Goal: Task Accomplishment & Management: Use online tool/utility

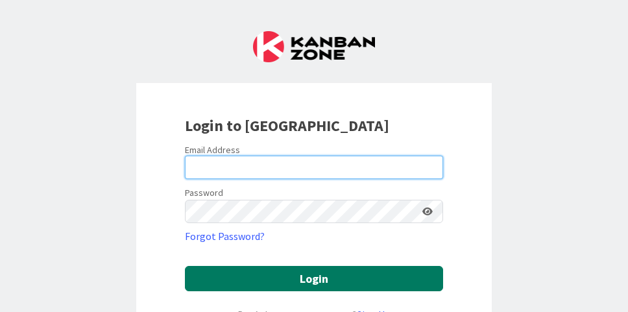
type input "[EMAIL_ADDRESS][DOMAIN_NAME]"
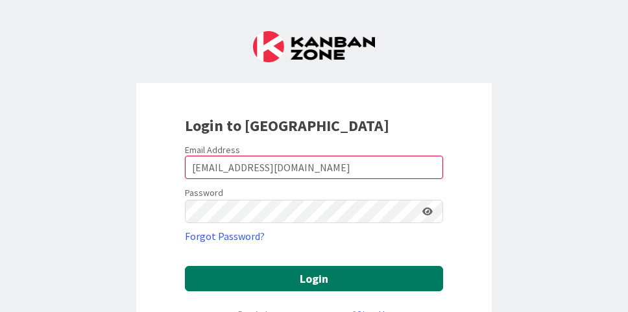
click at [309, 282] on button "Login" at bounding box center [314, 278] width 258 height 25
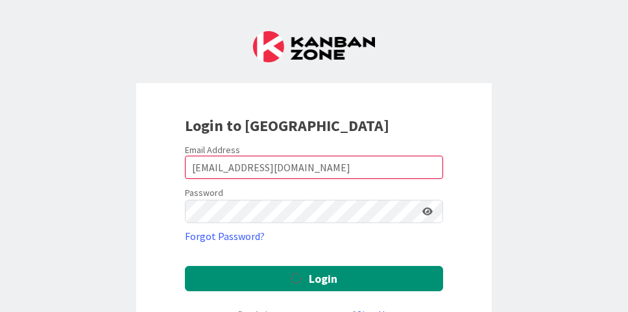
click at [379, 0] on div "Login to [GEOGRAPHIC_DATA] Email Address [EMAIL_ADDRESS][DOMAIN_NAME] Password …" at bounding box center [314, 156] width 628 height 312
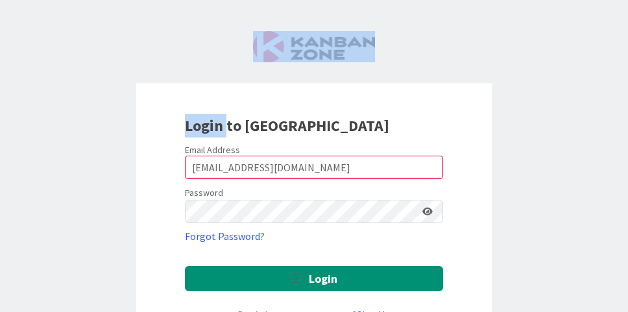
click at [379, 0] on div "Login to [GEOGRAPHIC_DATA] Email Address [EMAIL_ADDRESS][DOMAIN_NAME] Password …" at bounding box center [314, 156] width 628 height 312
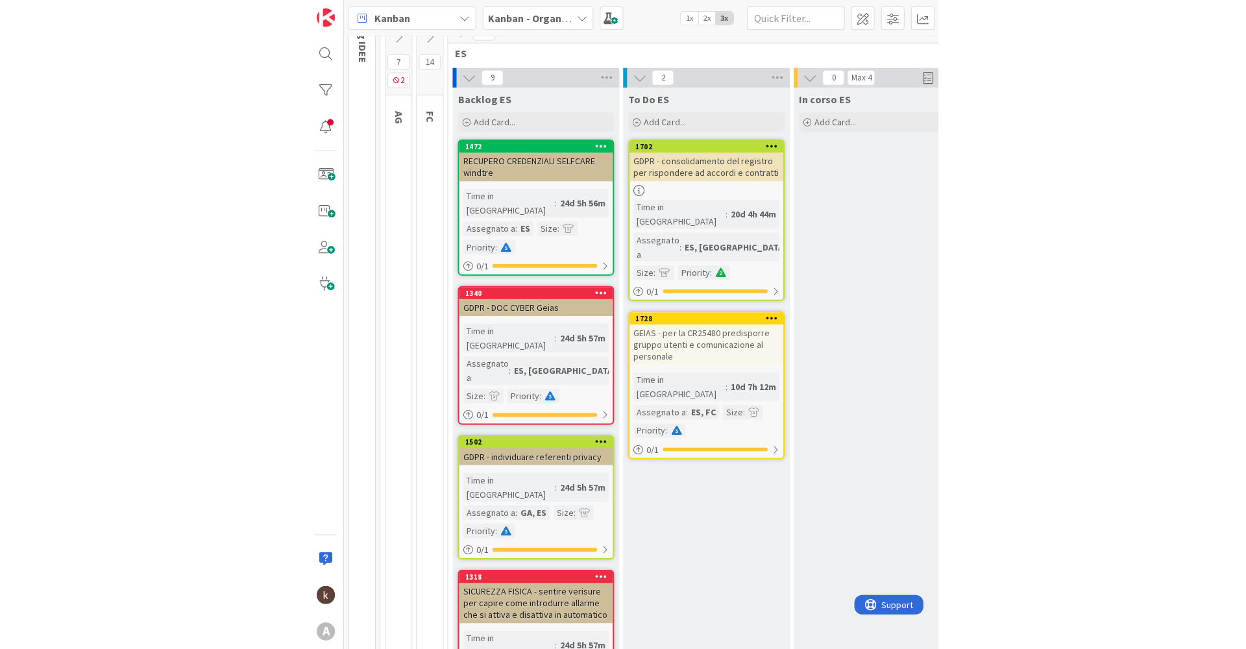
scroll to position [130, 0]
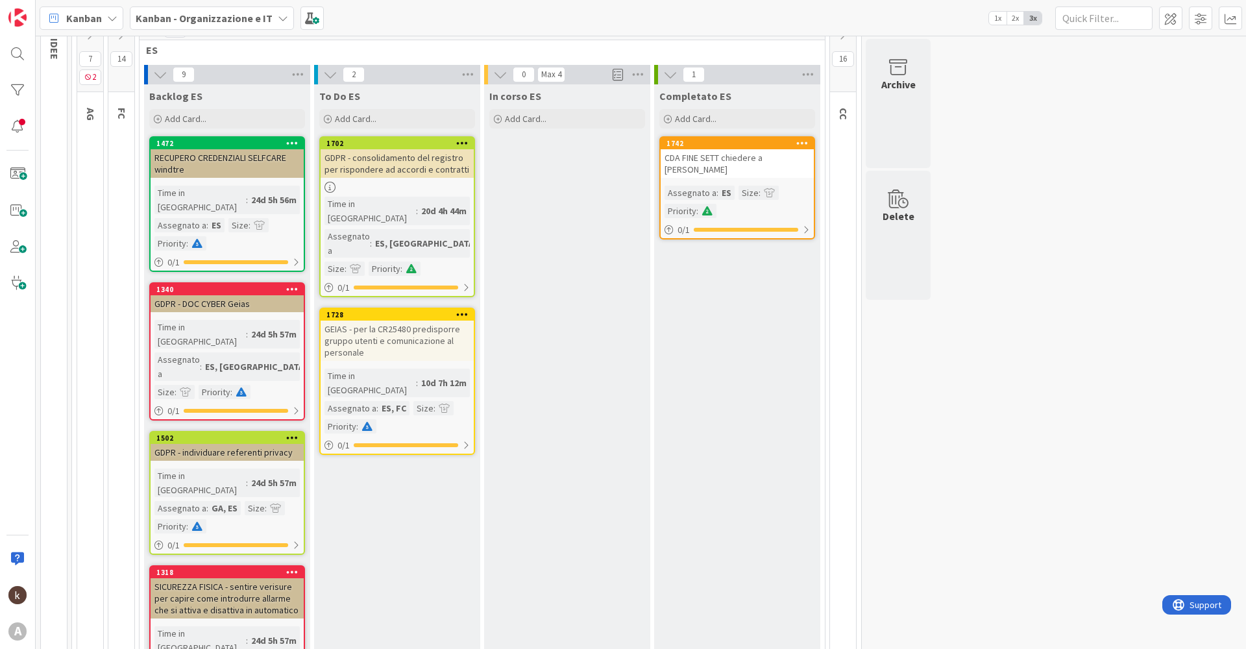
click at [628, 33] on div "Kanban Kanban - Organizzazione e IT 1x 2x 3x" at bounding box center [641, 18] width 1210 height 36
click at [628, 36] on icon at bounding box center [843, 34] width 14 height 14
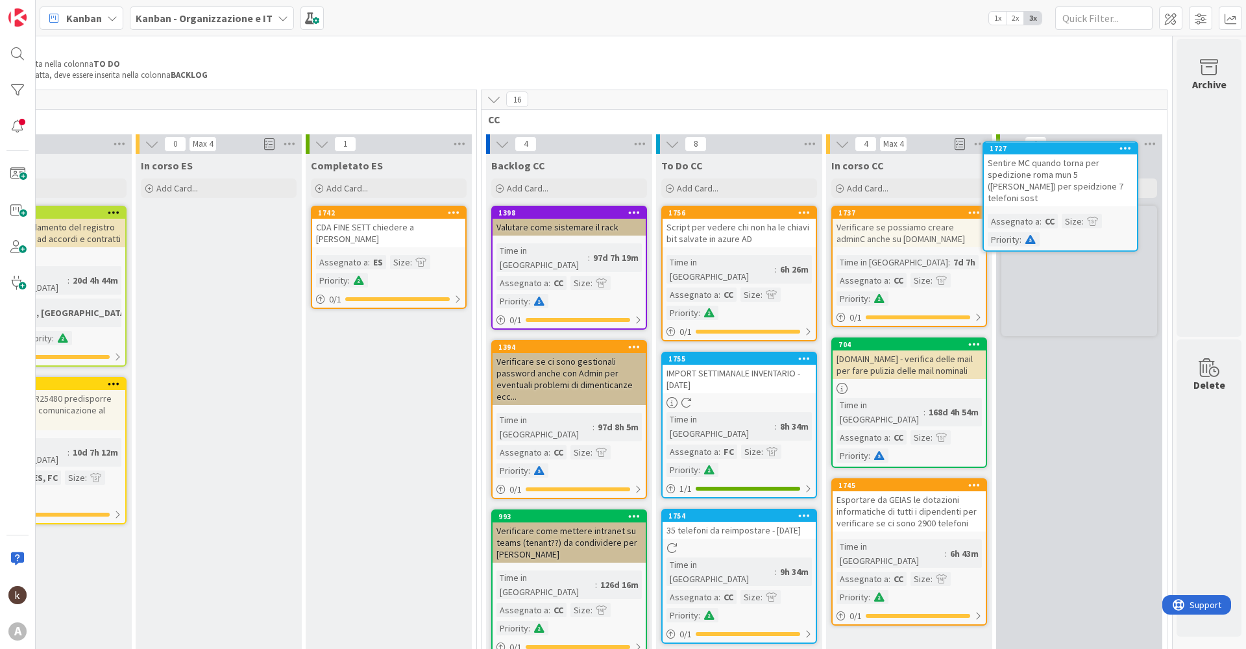
scroll to position [24, 358]
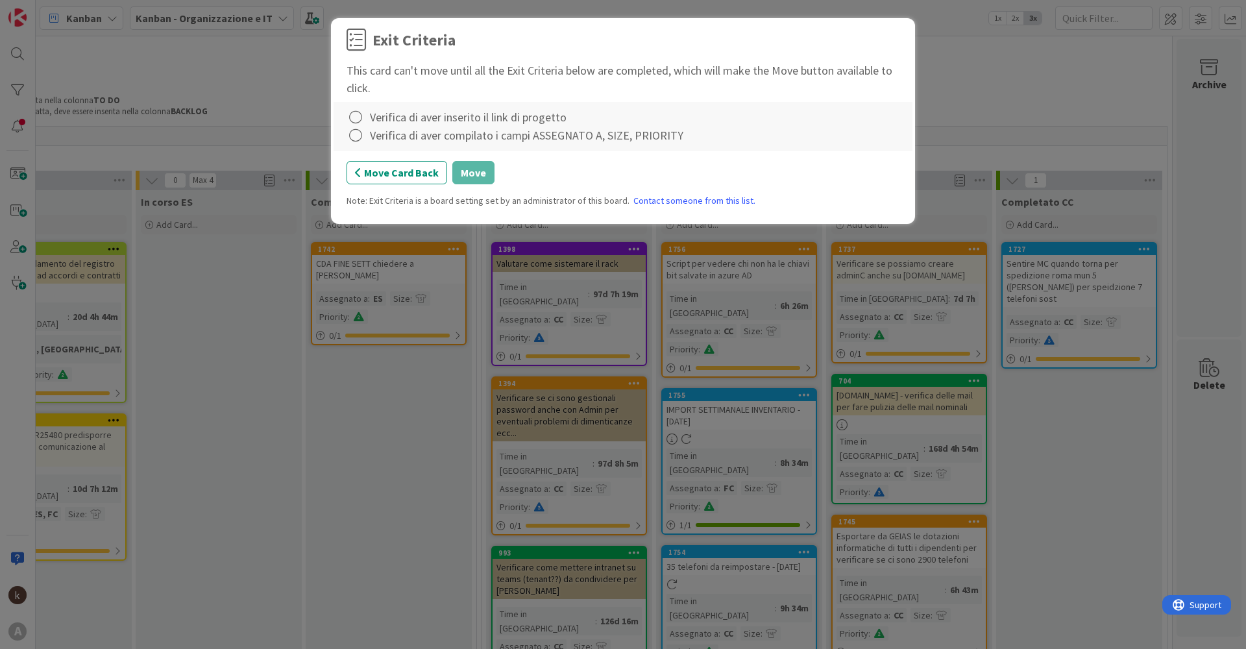
click at [433, 122] on div "Verifica di aver inserito il link di progetto" at bounding box center [468, 117] width 197 height 18
click at [356, 120] on icon at bounding box center [356, 117] width 18 height 18
click at [377, 144] on link "Complete" at bounding box center [428, 143] width 162 height 19
click at [358, 138] on icon at bounding box center [356, 136] width 18 height 18
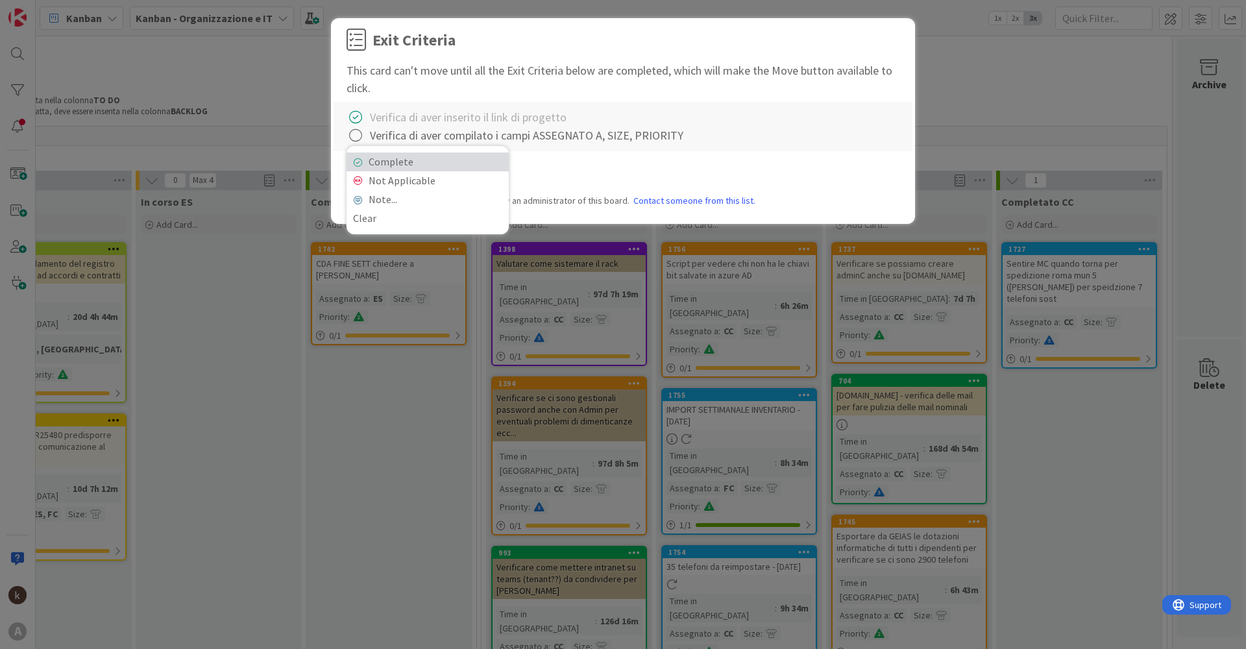
click at [372, 158] on link "Complete" at bounding box center [428, 162] width 162 height 19
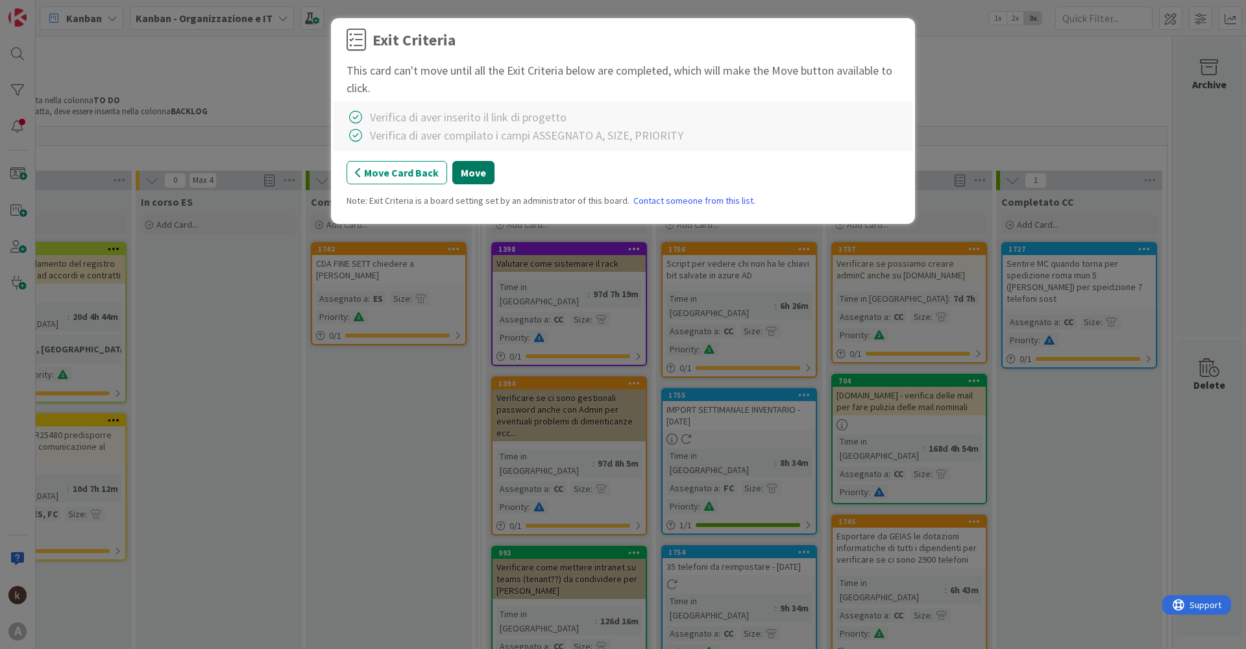
click at [471, 177] on button "Move" at bounding box center [473, 172] width 42 height 23
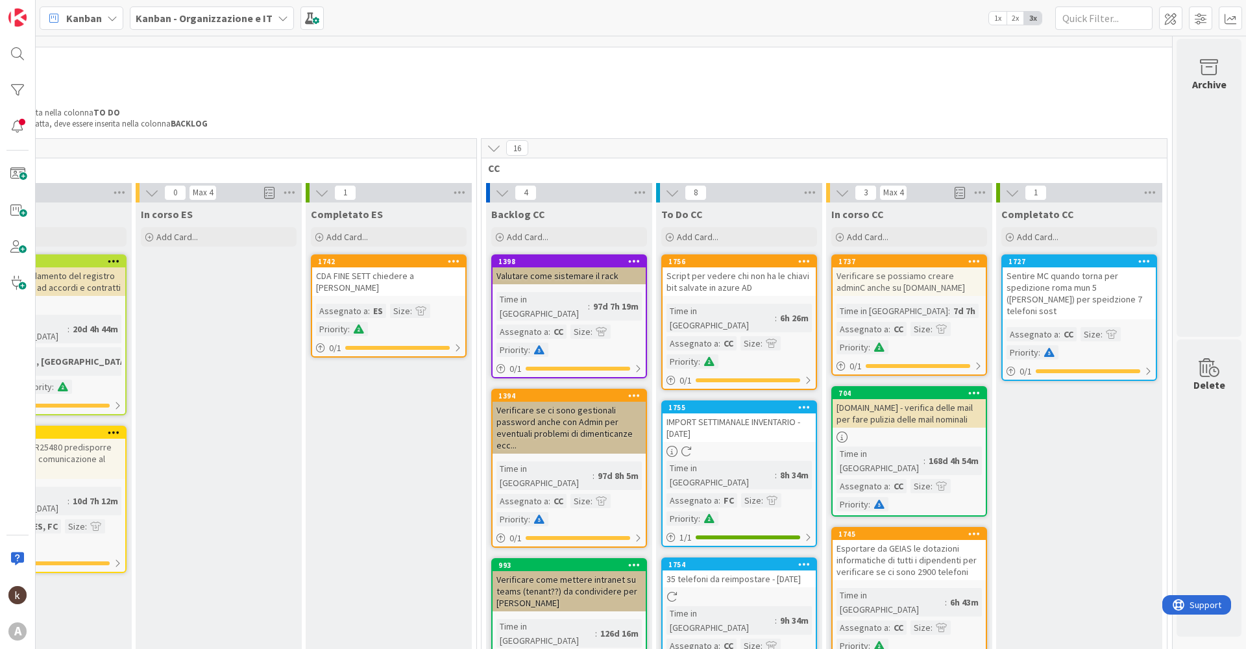
scroll to position [0, 358]
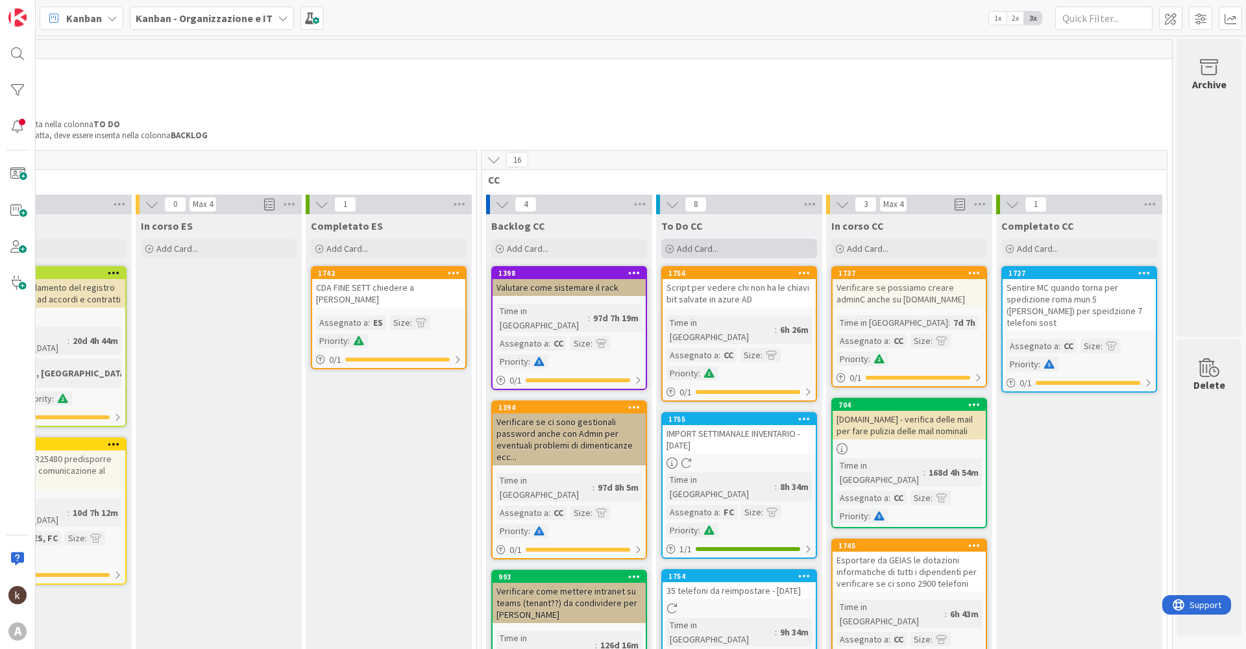
click at [628, 256] on div "Add Card..." at bounding box center [739, 248] width 156 height 19
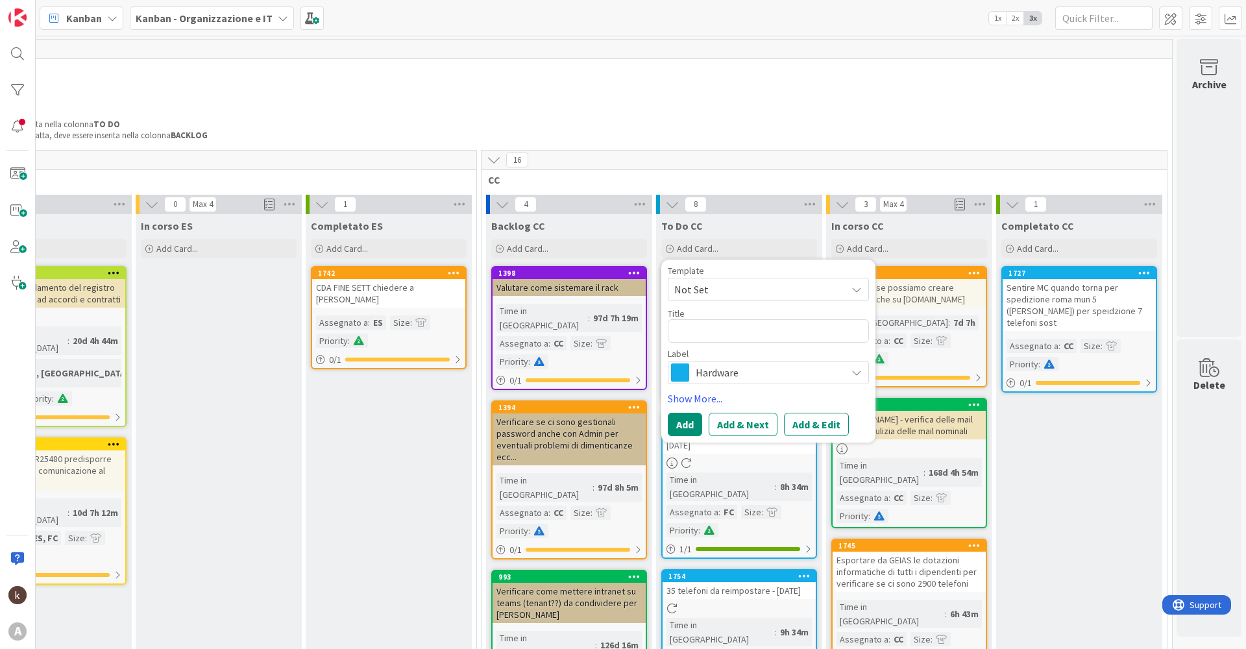
type textarea "x"
type textarea "I"
type textarea "x"
type textarea "In"
type textarea "x"
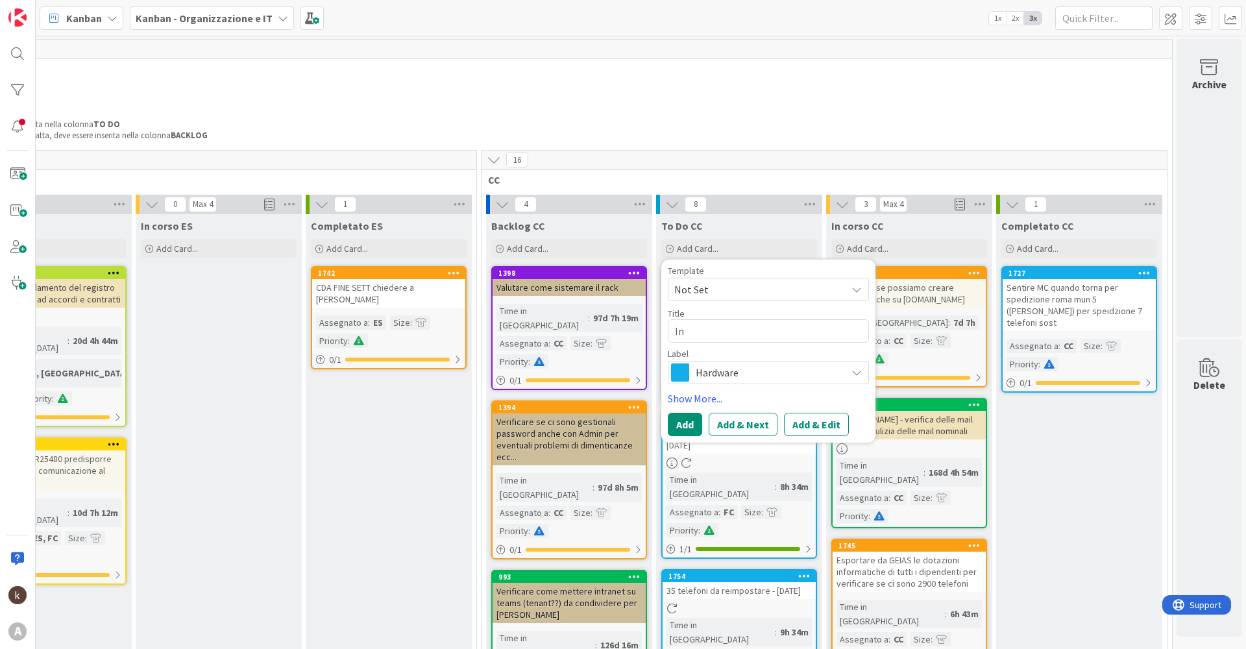
type textarea "Inv"
type textarea "x"
type textarea "Invi"
type textarea "x"
type textarea "Invia"
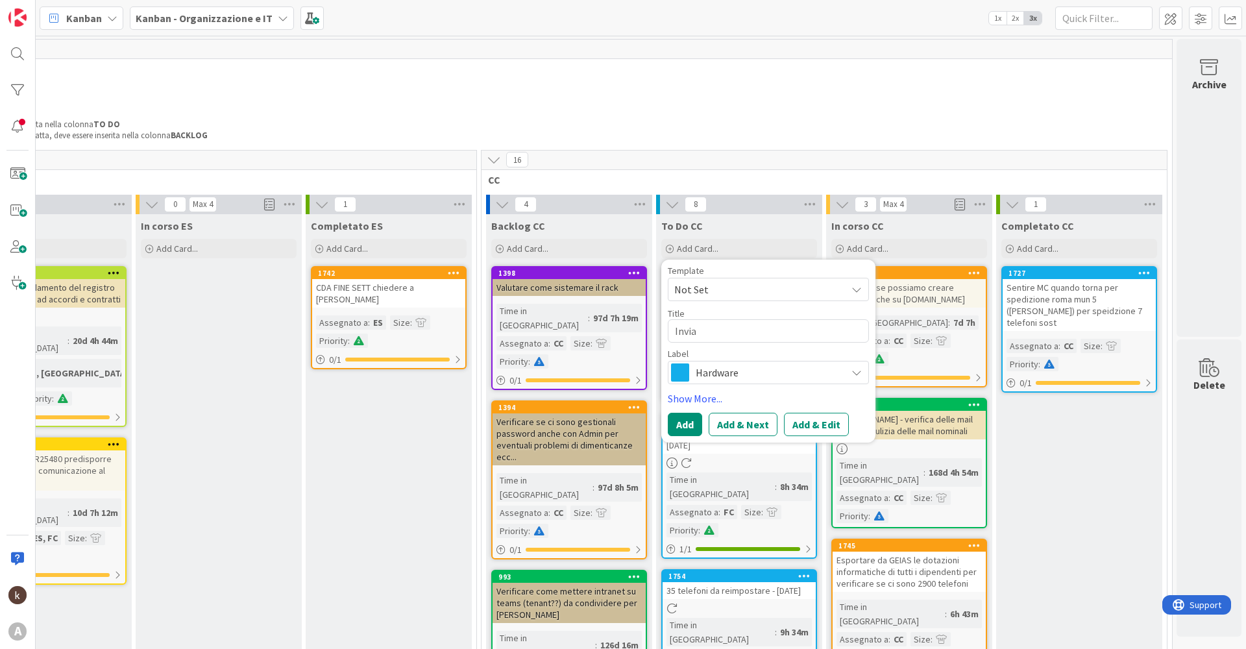
type textarea "x"
type textarea "Inviar"
type textarea "x"
type textarea "Inviare"
type textarea "x"
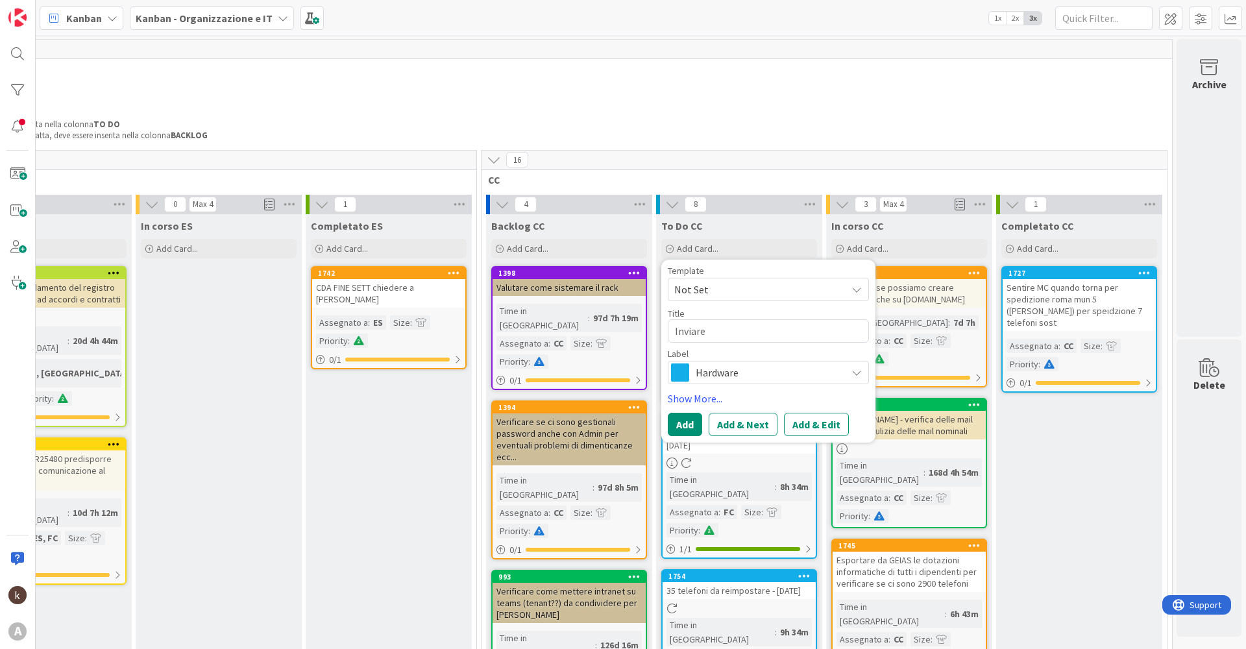
type textarea "Inviare"
type textarea "x"
type textarea "Inviare 3"
type textarea "x"
type textarea "Inviare 3"
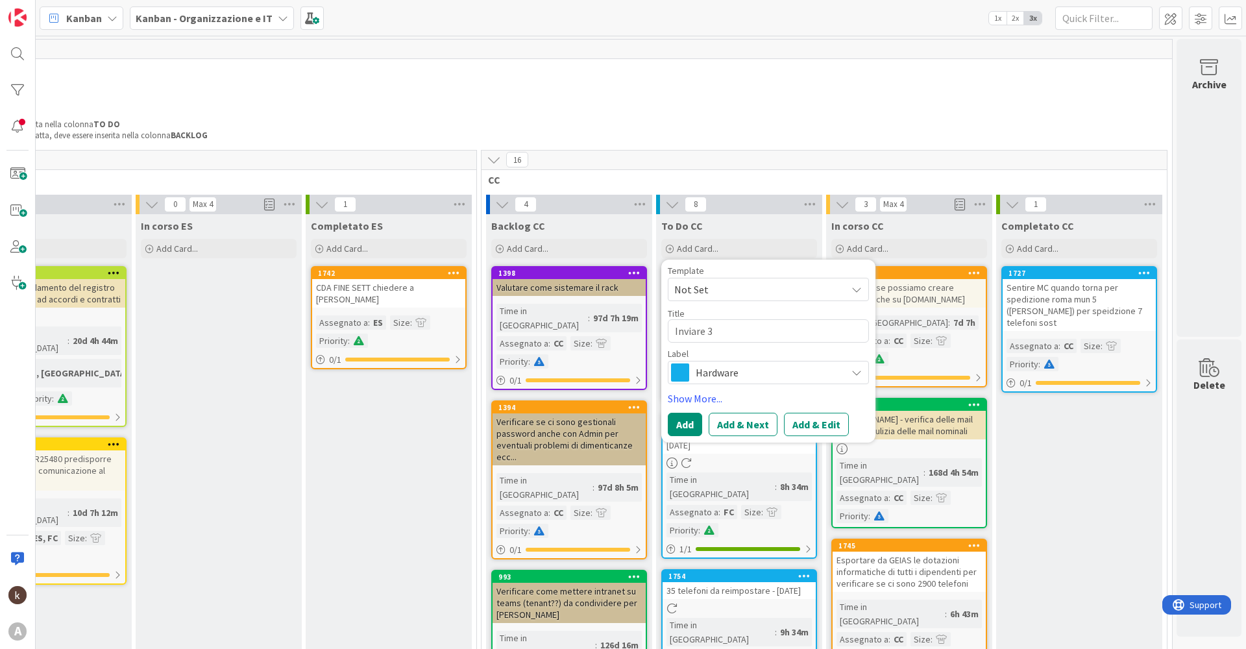
type textarea "x"
type textarea "Inviare 3 c"
type textarea "x"
type textarea "Inviare 3 ca"
type textarea "x"
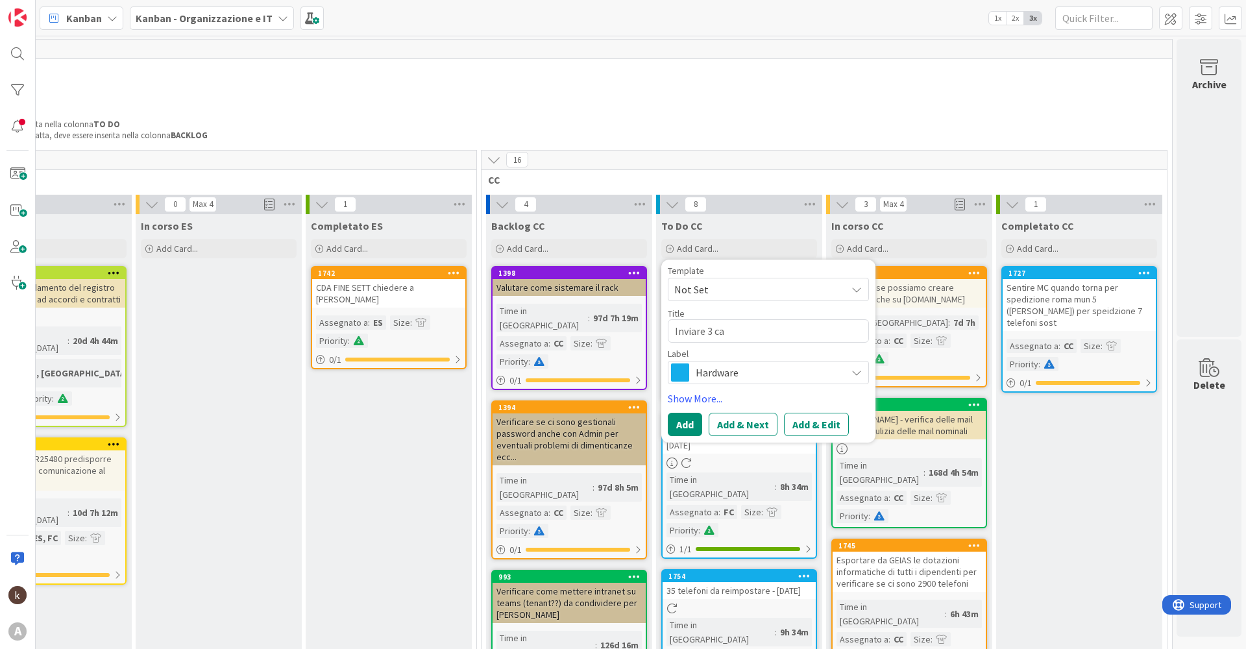
type textarea "Inviare 3 cav"
type textarea "x"
type textarea "Inviare 3 cavi"
type textarea "x"
type textarea "Inviare 3 cavi"
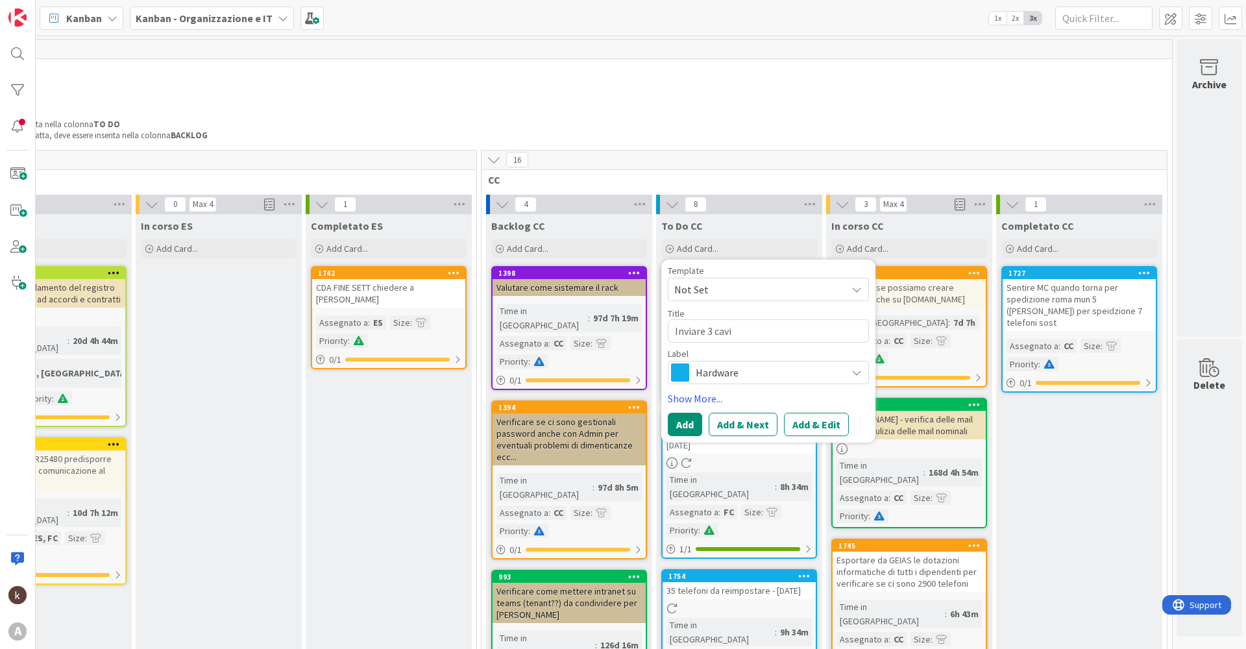
type textarea "x"
type textarea "Inviare 3 cavi H"
type textarea "x"
type textarea "Inviare 3 cavi HD"
type textarea "x"
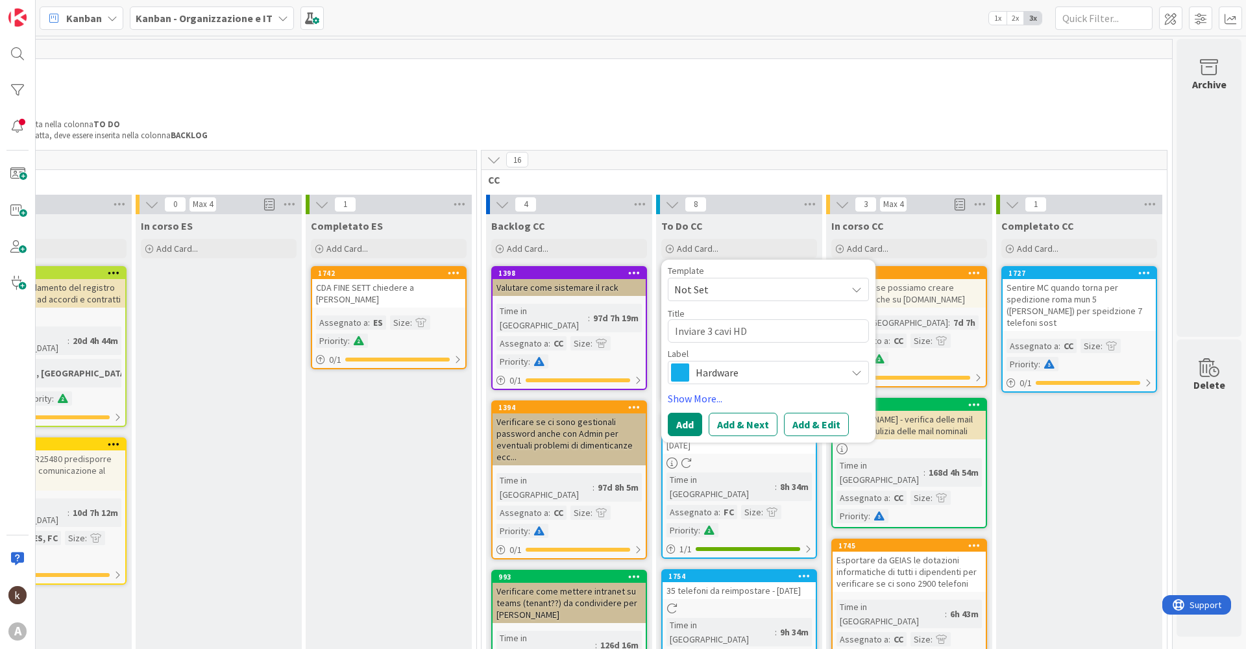
type textarea "Inviare 3 cavi HDM"
type textarea "x"
type textarea "Inviare 3 cavi HDMI"
type textarea "x"
type textarea "Inviare 3 cavi HDMI"
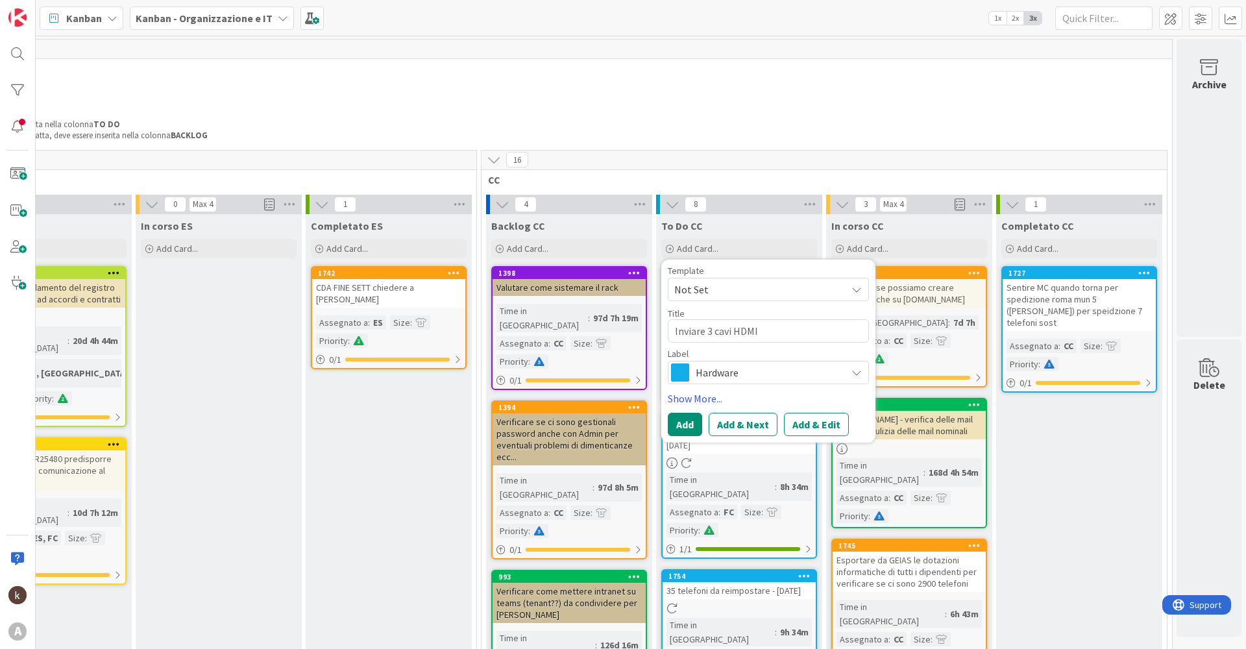
type textarea "x"
type textarea "Inviare 3 cavi HDMI pe"
type textarea "x"
type textarea "Inviare 3 cavi HDMI per"
type textarea "x"
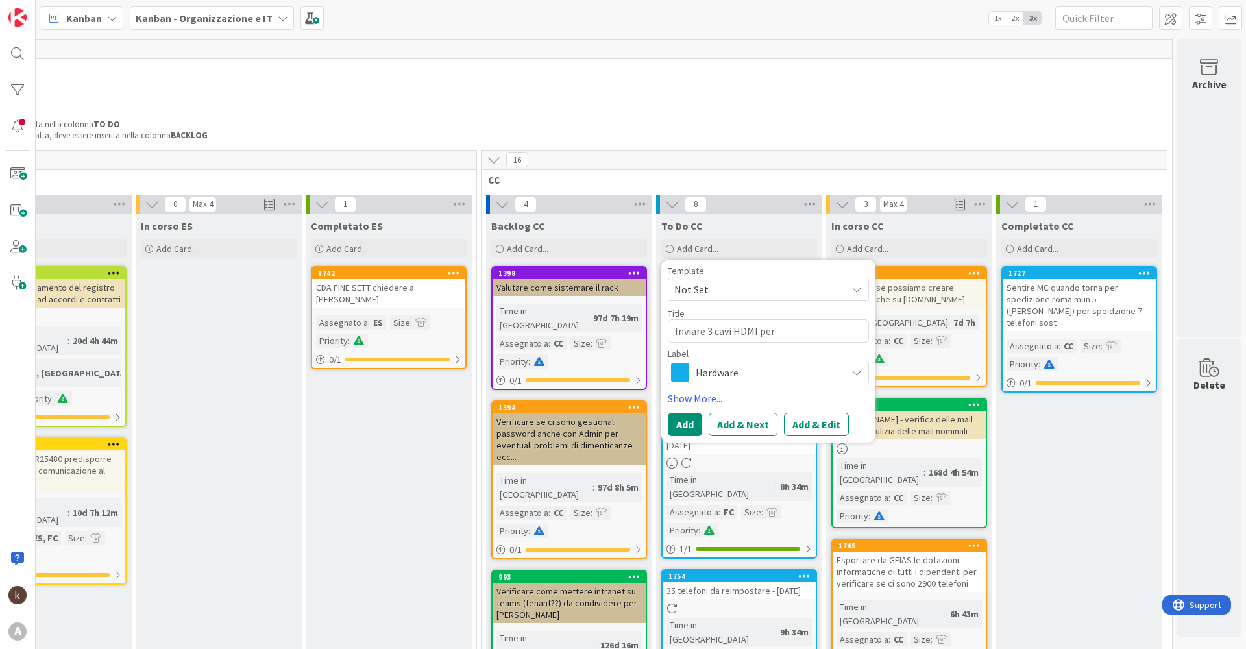
type textarea "Inviare 3 cavi HDMI per"
type textarea "x"
type textarea "Inviare 3 cavi HDMI per B"
type textarea "x"
type textarea "Inviare 3 cavi HDMI per Ba"
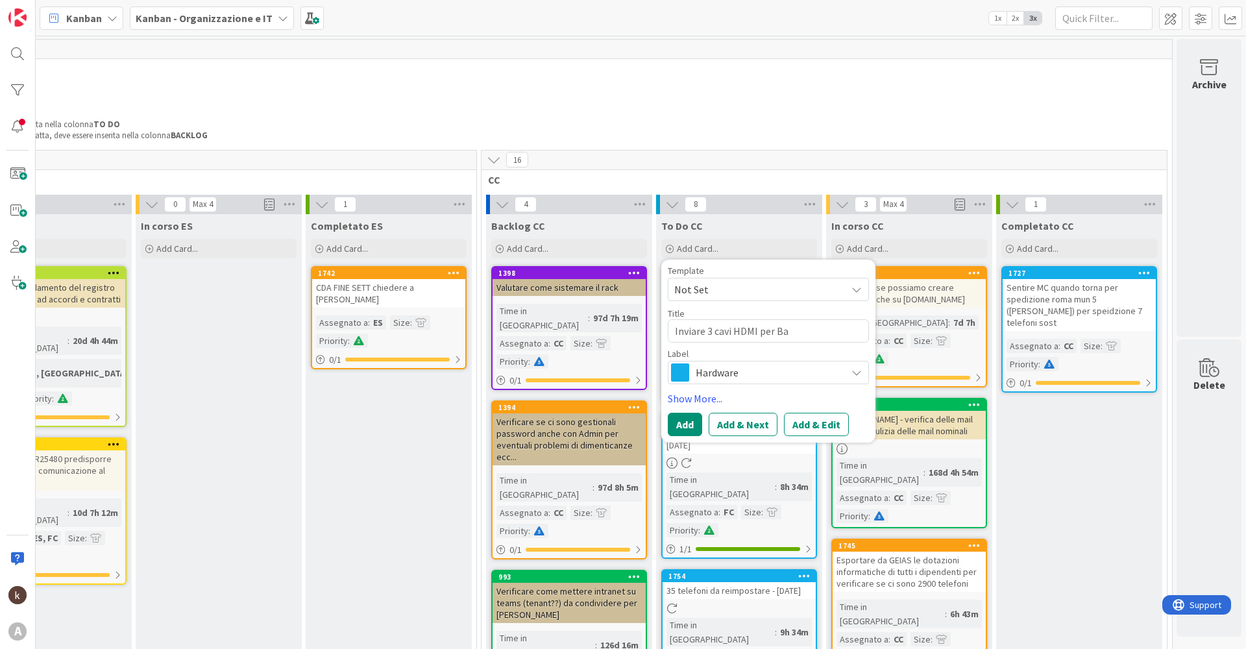
type textarea "x"
type textarea "Inviare 3 cavi HDMI per Bag"
type textarea "x"
type textarea "Inviare 3 cavi HDMI per Bagn"
type textarea "x"
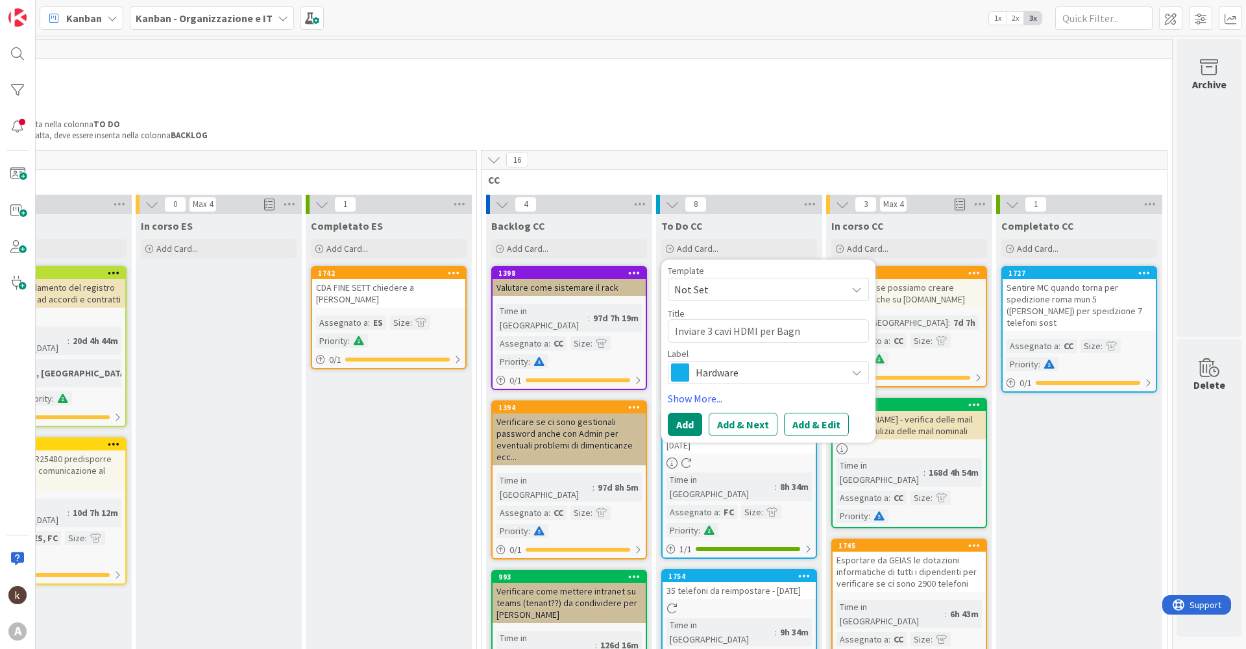
type textarea "Inviare 3 cavi HDMI per Bagno"
type textarea "x"
type textarea "Inviare 3 cavi HDMI per Bagno"
type textarea "x"
type textarea "Inviare 3 cavi HDMI per Bagno a"
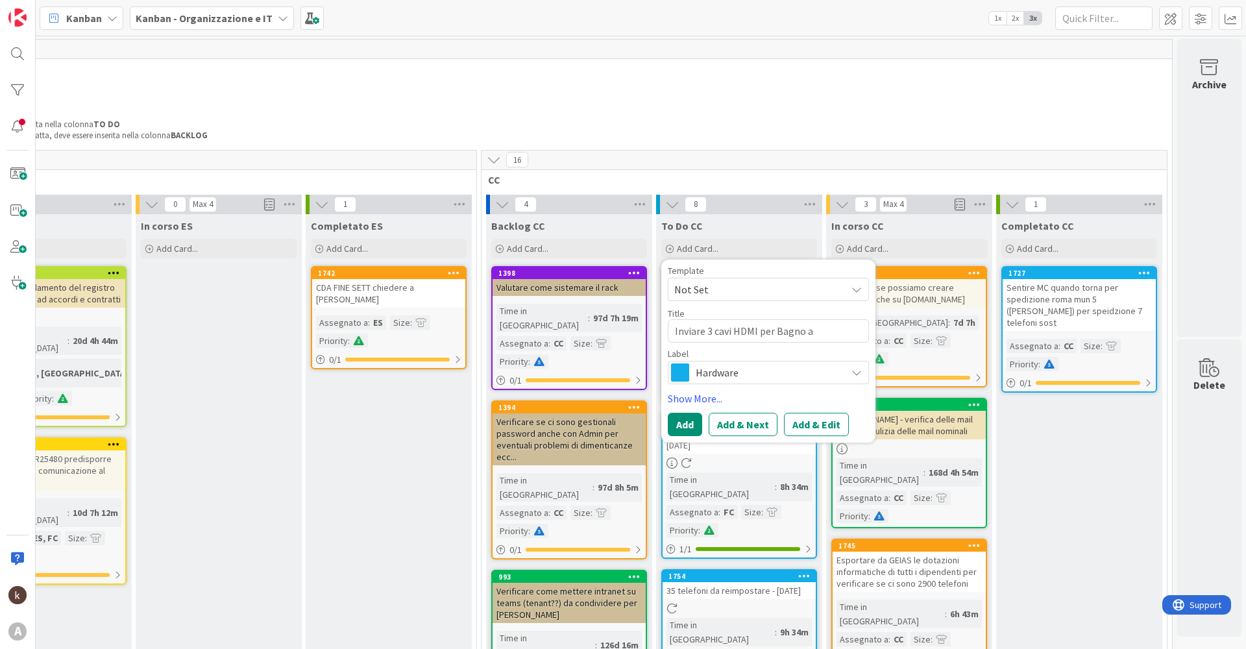
type textarea "x"
type textarea "Inviare 3 cavi HDMI per Bagno a"
type textarea "x"
type textarea "Inviare 3 cavi HDMI per Bagno a r"
type textarea "x"
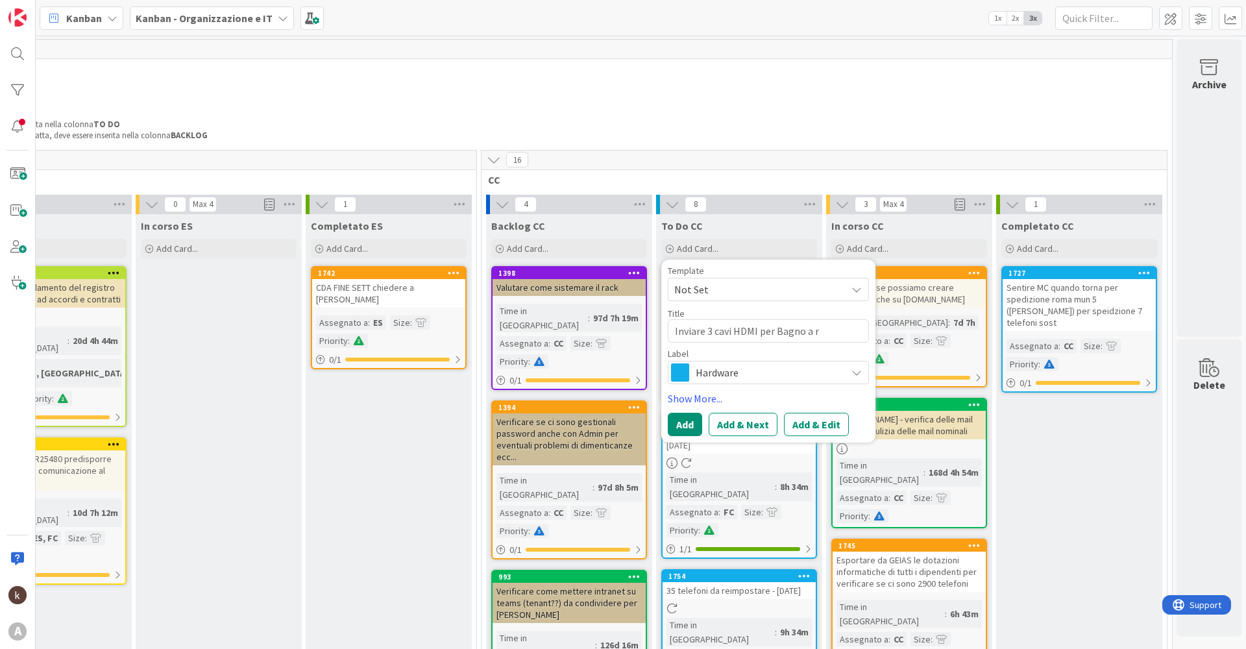
type textarea "Inviare 3 cavi HDMI per Bagno a ri"
type textarea "x"
type textarea "Inviare 3 cavi HDMI per Bagno a rip"
type textarea "x"
type textarea "Inviare 3 cavi HDMI per Bagno a ripo"
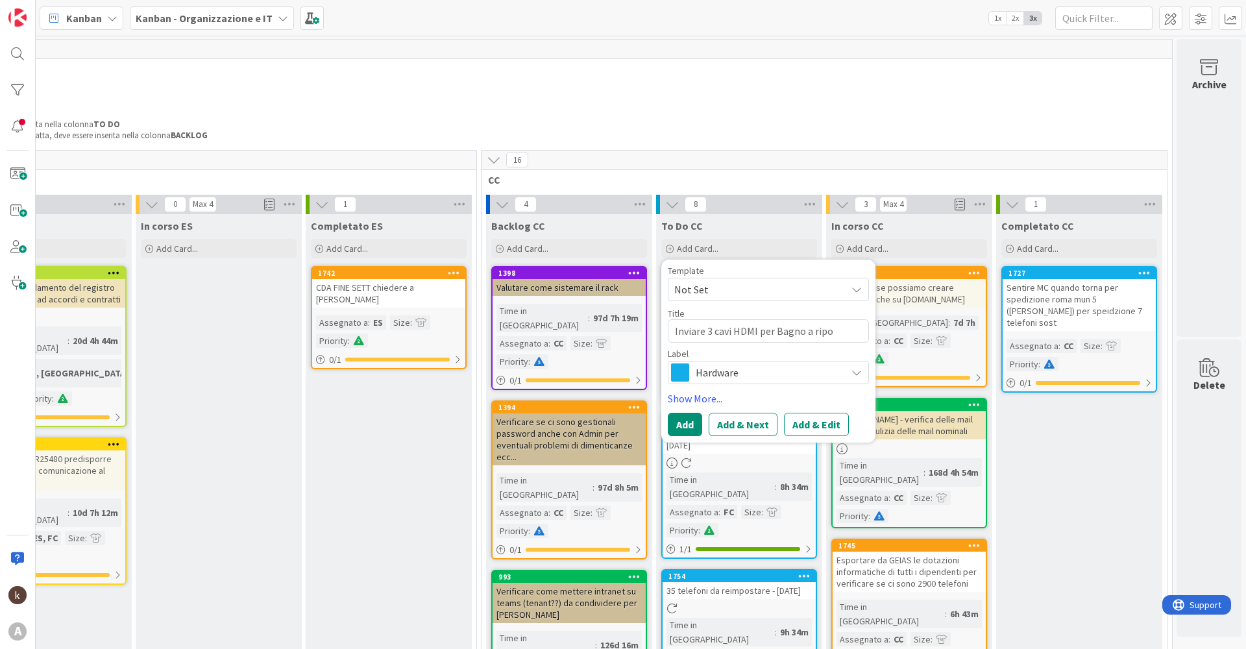
type textarea "x"
type textarea "Inviare 3 cavi HDMI per Bagno a ripol"
type textarea "x"
type textarea "Inviare 3 cavi HDMI per Bagno a ripoli"
type textarea "x"
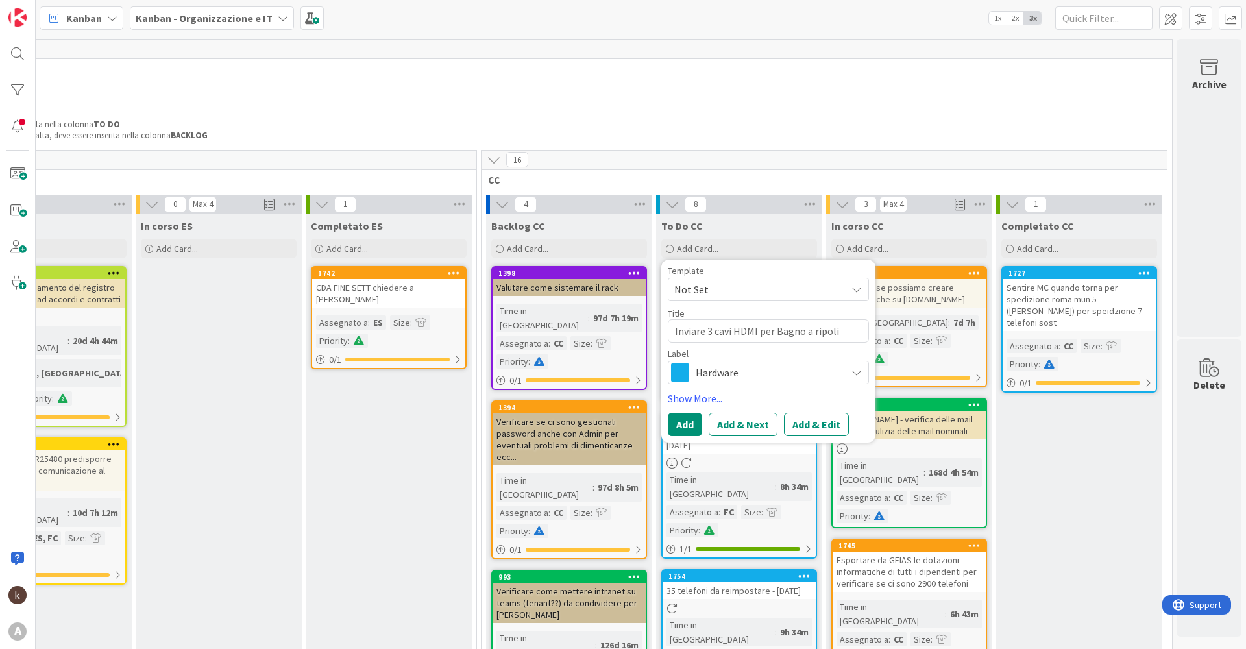
type textarea "Inviare 3 cavi HDMI per Bagno a ripoli,"
type textarea "x"
type textarea "Inviare 3 cavi HDMI per Bagno a ripoli,"
type textarea "x"
type textarea "Inviare 3 cavi HDMI per Bagno a ripoli, v"
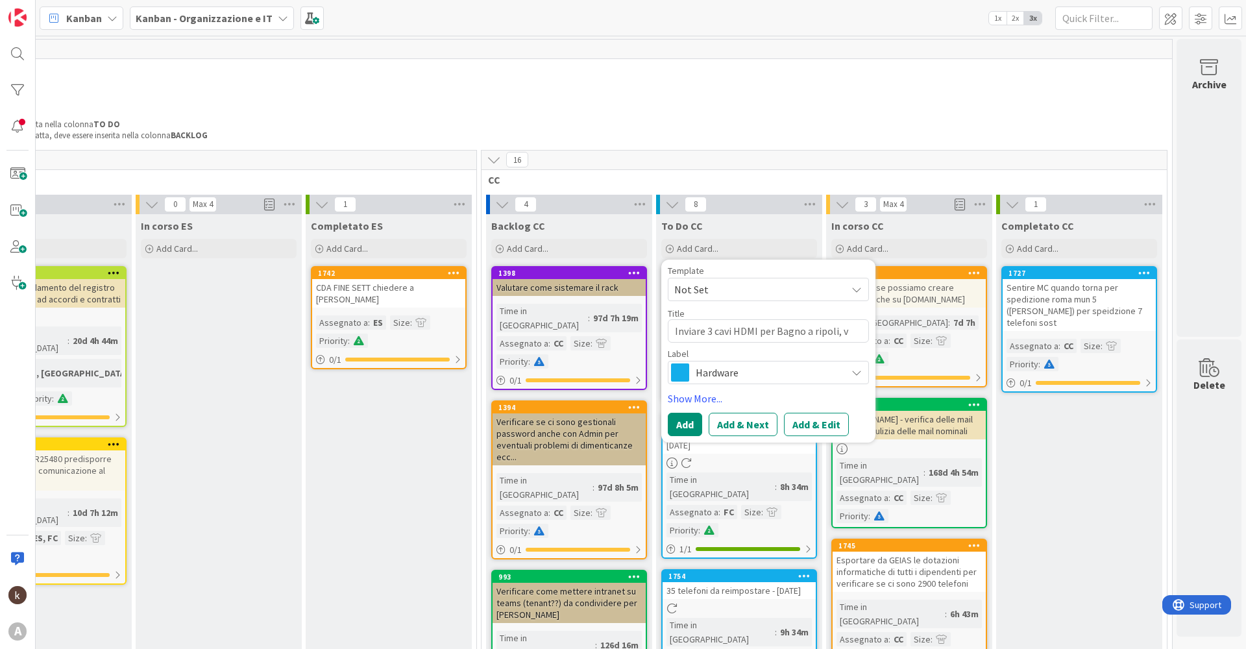
type textarea "x"
type textarea "Inviare 3 cavi HDMI per Bagno a ripoli, ve"
type textarea "x"
type textarea "Inviare 3 cavi HDMI per Bagno a ripoli, ved"
type textarea "x"
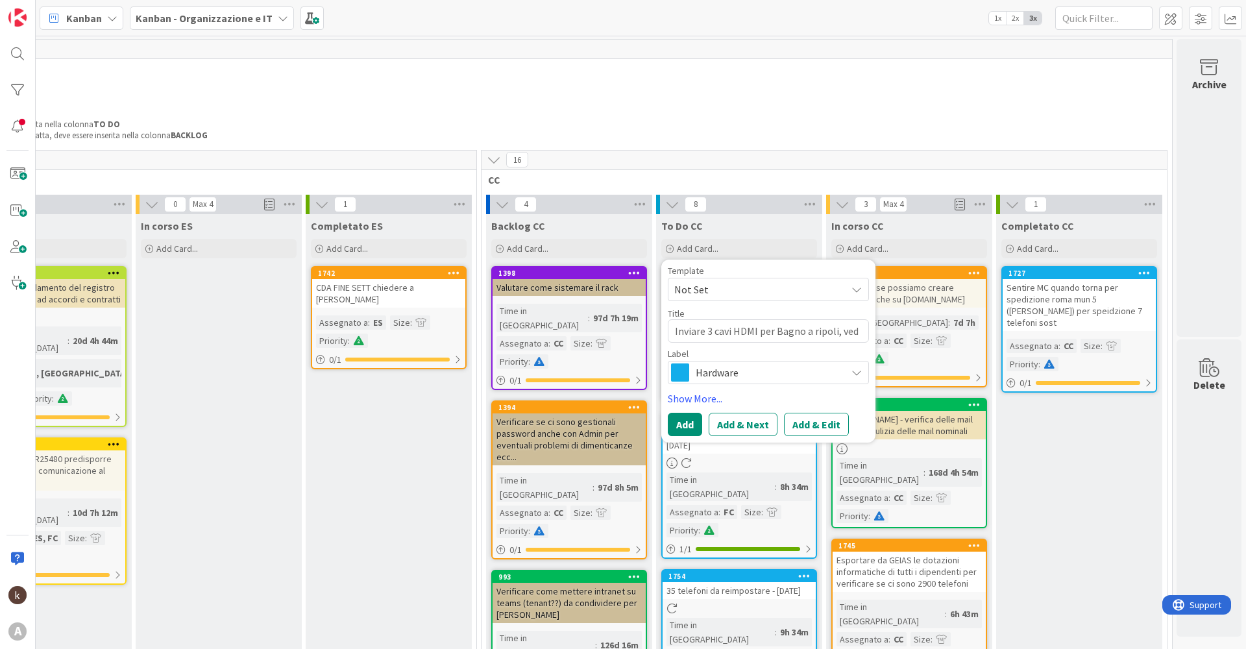
type textarea "Inviare 3 cavi HDMI per Bagno a ripoli, vedi"
type textarea "x"
type textarea "Inviare 3 cavi HDMI per Bagno a ripoli, vedi"
type textarea "x"
type textarea "Inviare 3 cavi HDMI per Bagno a ripoli, vedi t"
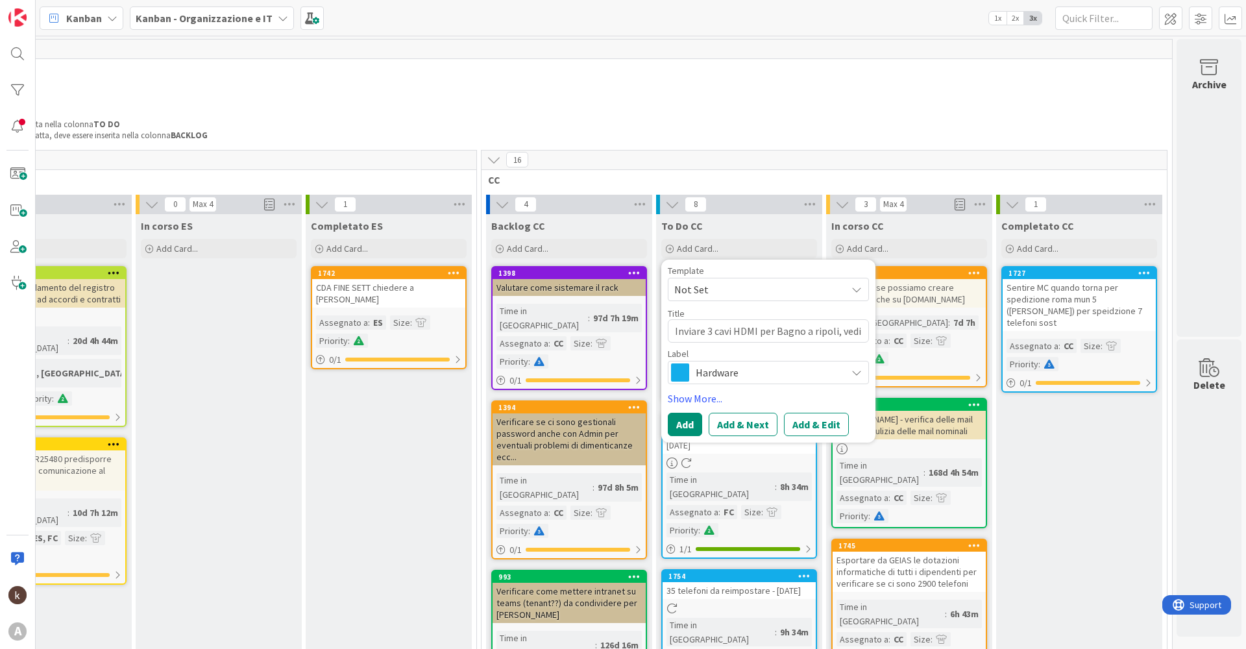
type textarea "x"
type textarea "Inviare 3 cavi HDMI per Bagno a ripoli, vedi ti"
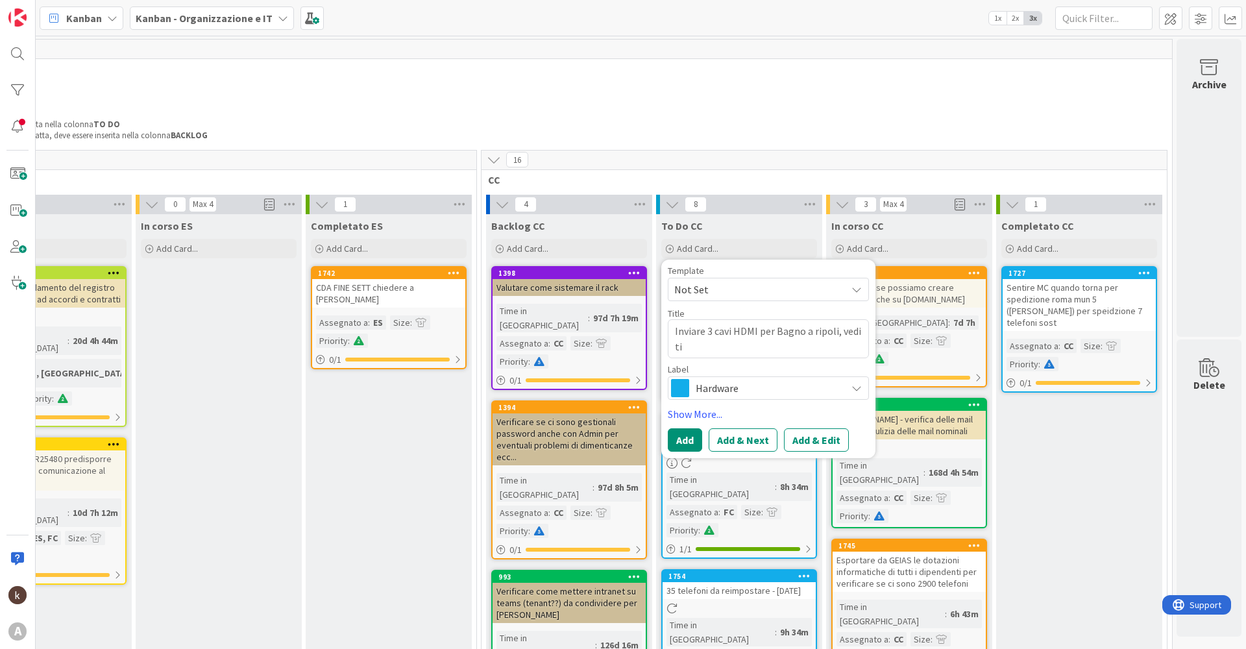
type textarea "x"
type textarea "Inviare 3 cavi HDMI per Bagno a ripoli, vedi tic"
type textarea "x"
type textarea "Inviare 3 cavi HDMI per Bagno a ripoli, vedi tick"
type textarea "x"
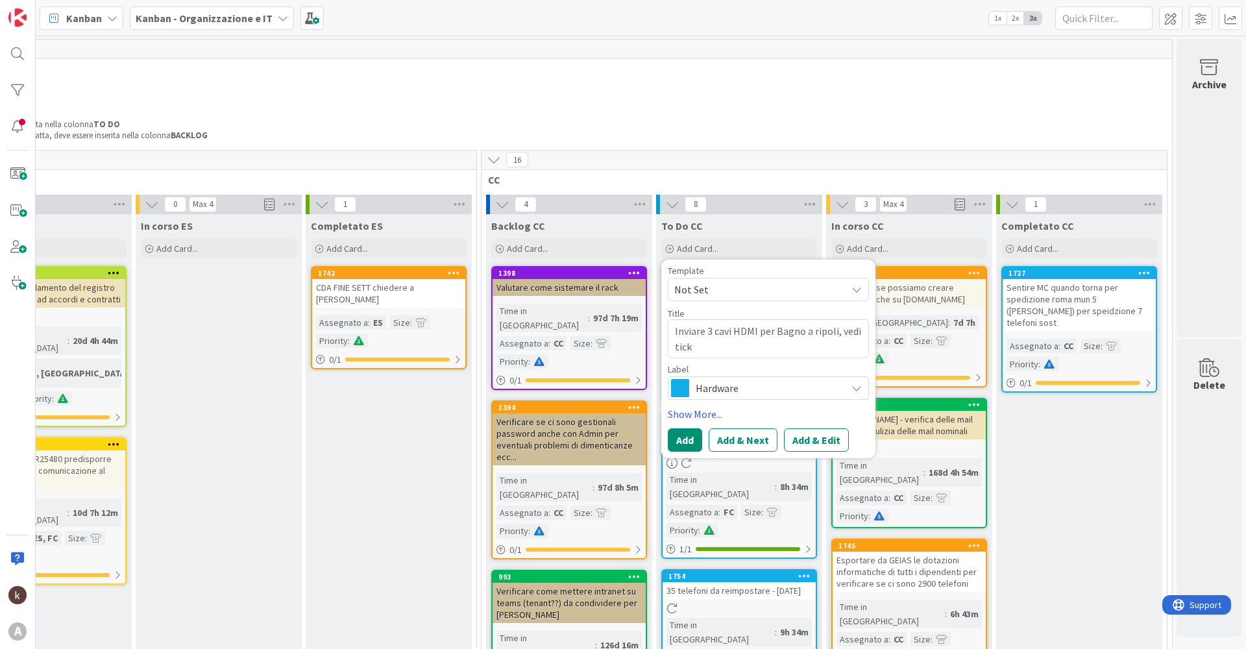
type textarea "Inviare 3 cavi HDMI per Bagno a ripoli, vedi ticke"
type textarea "x"
type textarea "Inviare 3 cavi HDMI per Bagno a ripoli, vedi ticket"
type textarea "x"
type textarea "Inviare 3 cavi HDMI per Bagno a ripoli, vedi ticket"
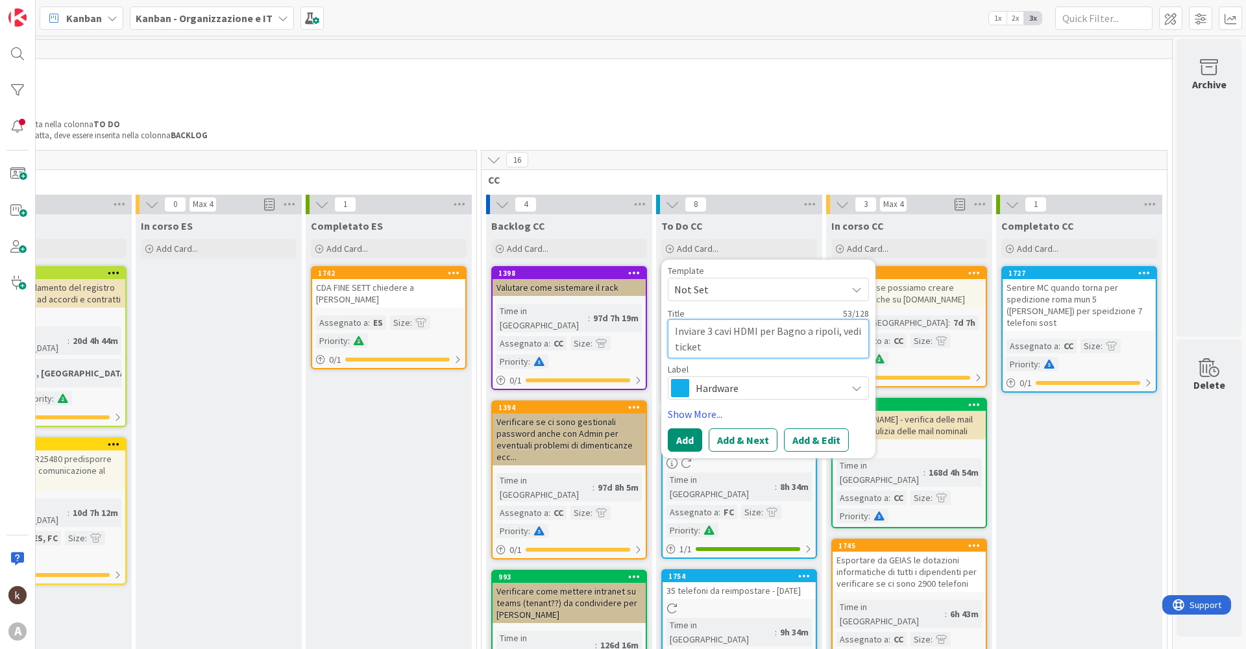
type textarea "x"
type textarea "Inviare 3 cavi HDMI per Bagno a ripoli, vedi ticket B"
type textarea "x"
type textarea "Inviare 3 cavi HDMI per Bagno a ripoli, vedi ticket Ba"
type textarea "x"
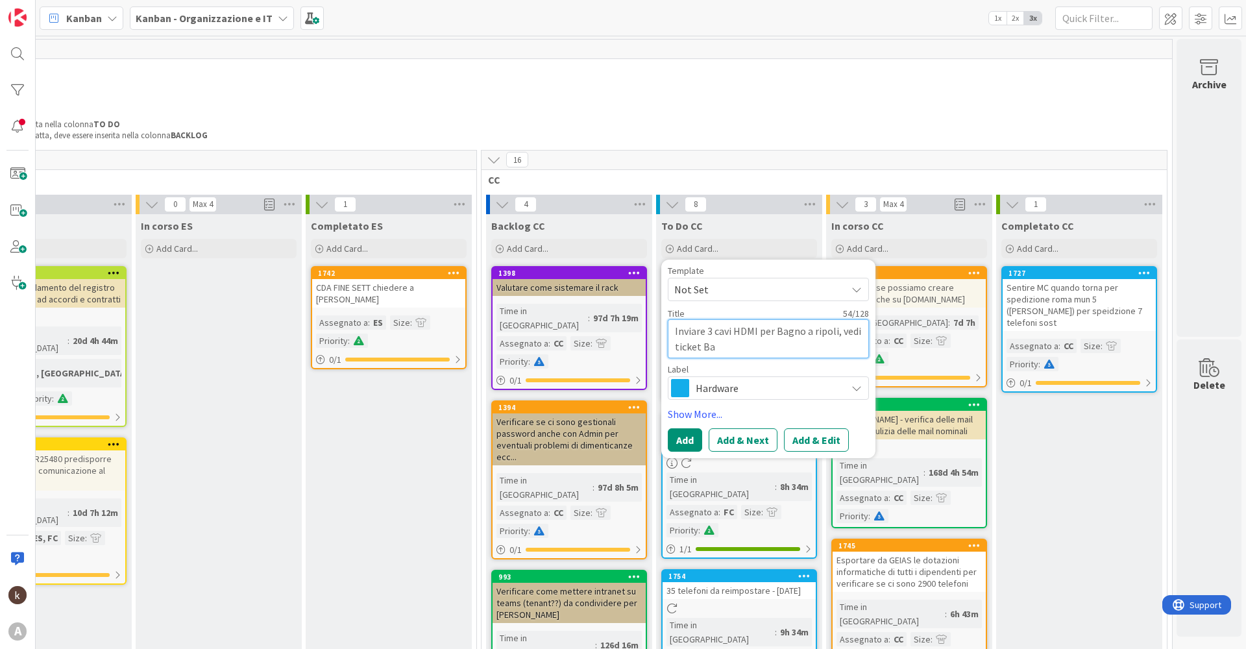
type textarea "Inviare 3 cavi HDMI per Bagno a ripoli, vedi ticket [MEDICAL_DATA]"
type textarea "x"
type textarea "Inviare 3 cavi HDMI per Bagno a ripoli, vedi ticket Bale"
type textarea "x"
type textarea "Inviare 3 cavi HDMI per Bagno a ripoli, vedi ticket Bales"
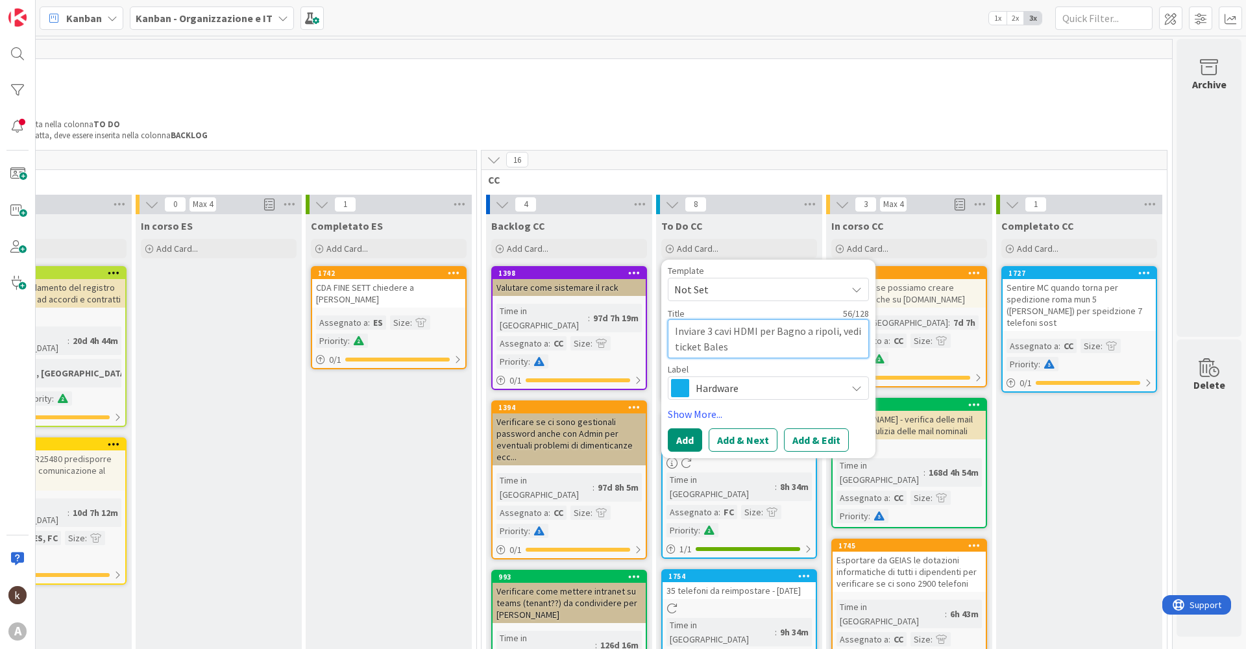
type textarea "x"
type textarea "Inviare 3 cavi HDMI per Bagno a ripoli, vedi ticket Balest"
type textarea "x"
type textarea "Inviare 3 cavi HDMI per Bagno a ripoli, vedi ticket Balestr"
type textarea "x"
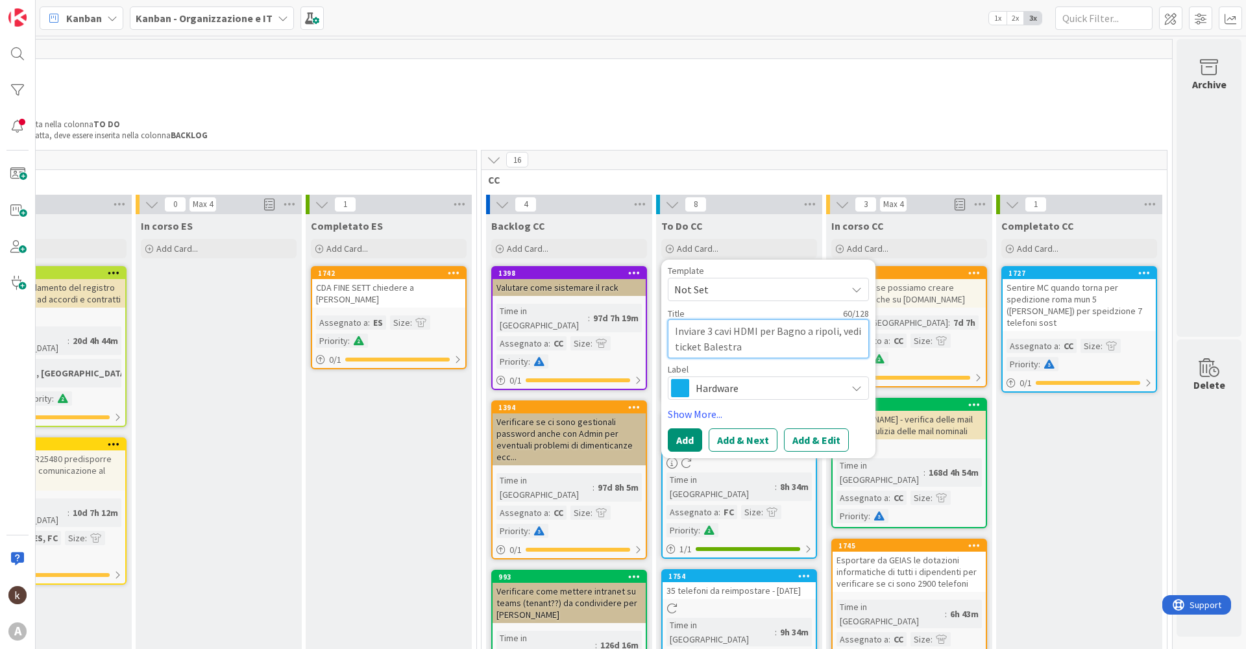
type textarea "Inviare 3 cavi HDMI per Bagno a ripoli, vedi ticket Balestra"
click at [628, 312] on div "Template Not Set Title 60 / 128 Inviare 3 cavi HDMI per Bagno a ripoli, vedi ti…" at bounding box center [768, 359] width 201 height 186
click at [628, 312] on button "Add & Edit" at bounding box center [816, 439] width 65 height 23
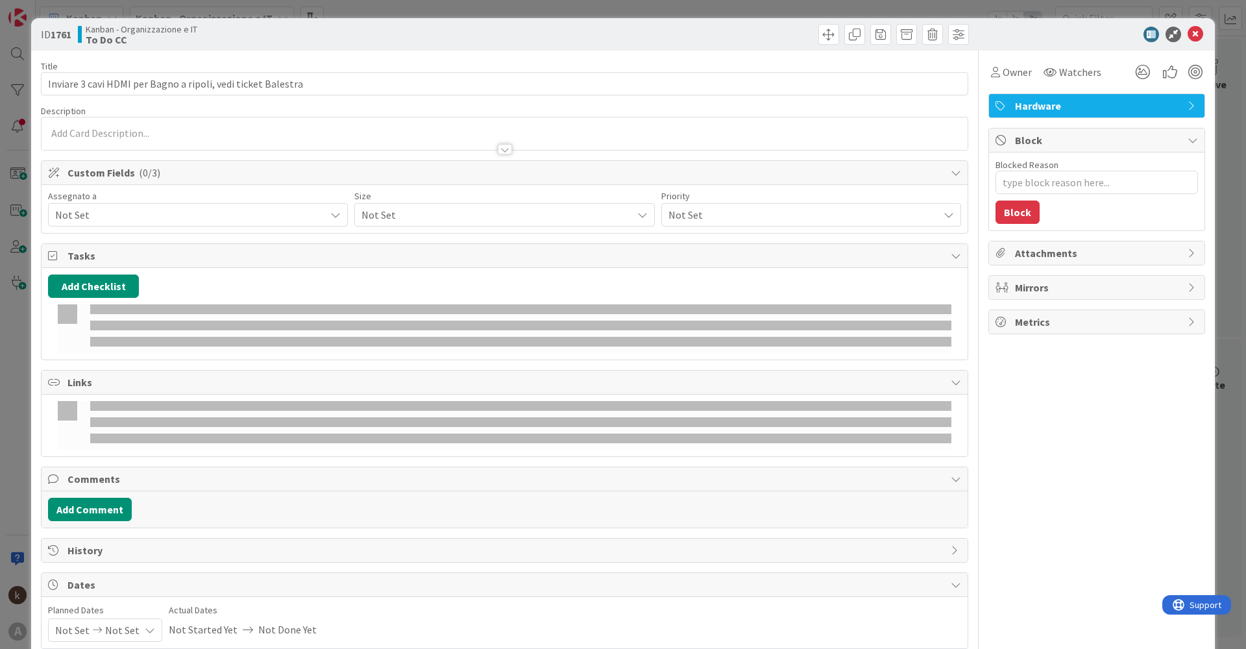
click at [628, 286] on div "Add Checklist" at bounding box center [504, 286] width 913 height 23
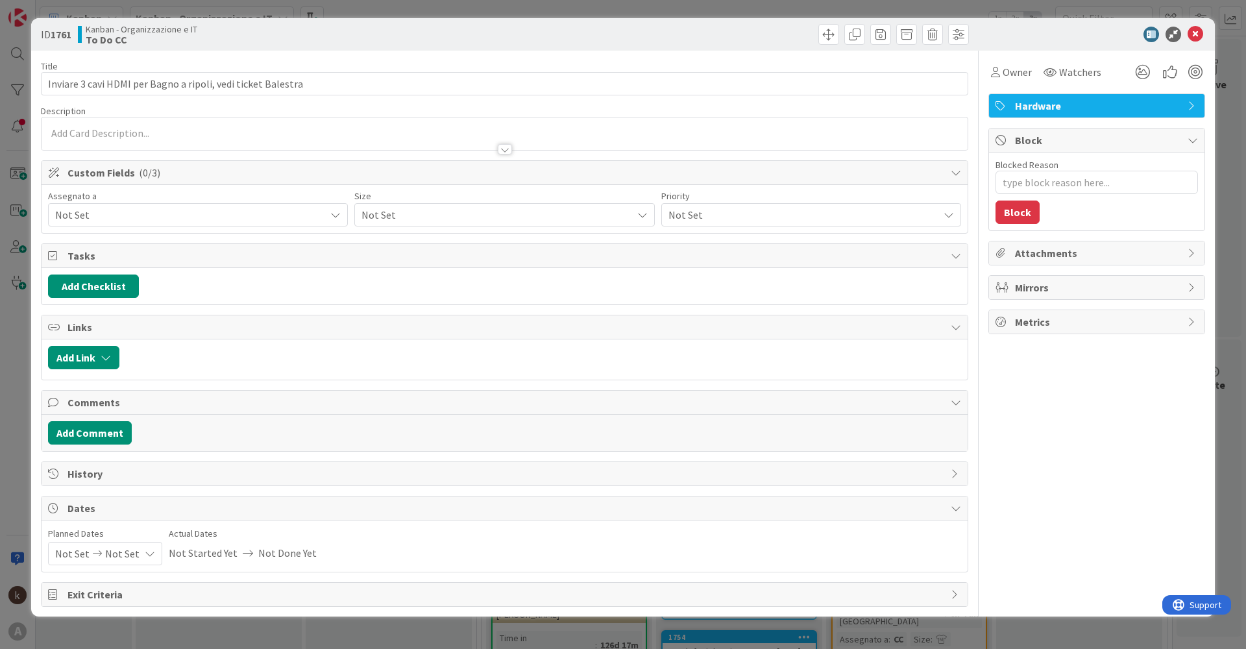
click at [167, 206] on div "Not Set" at bounding box center [198, 214] width 300 height 23
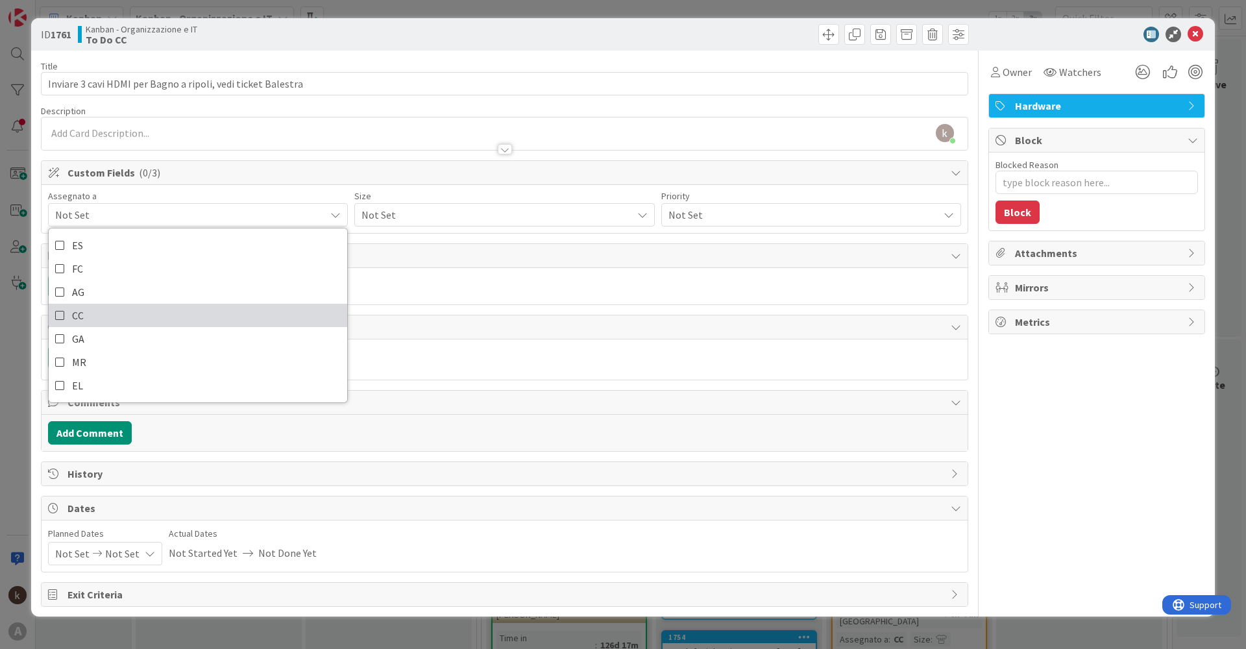
click at [147, 312] on link "CC" at bounding box center [198, 315] width 299 height 23
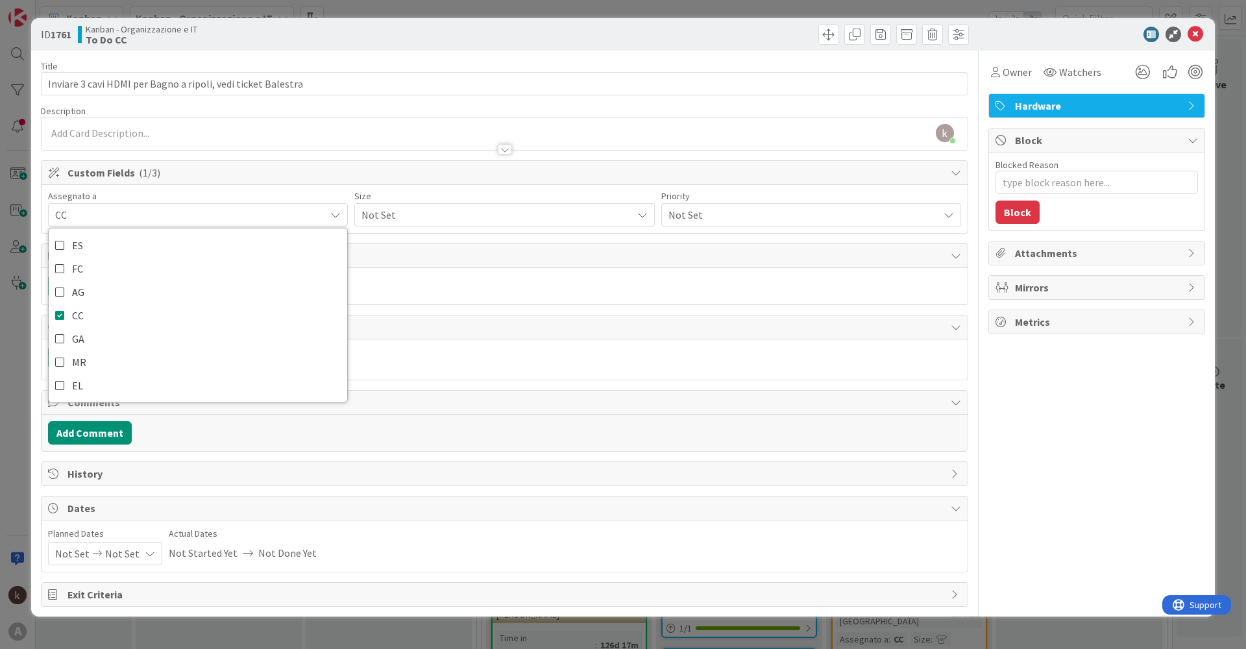
click at [502, 218] on span "Not Set" at bounding box center [493, 215] width 263 height 18
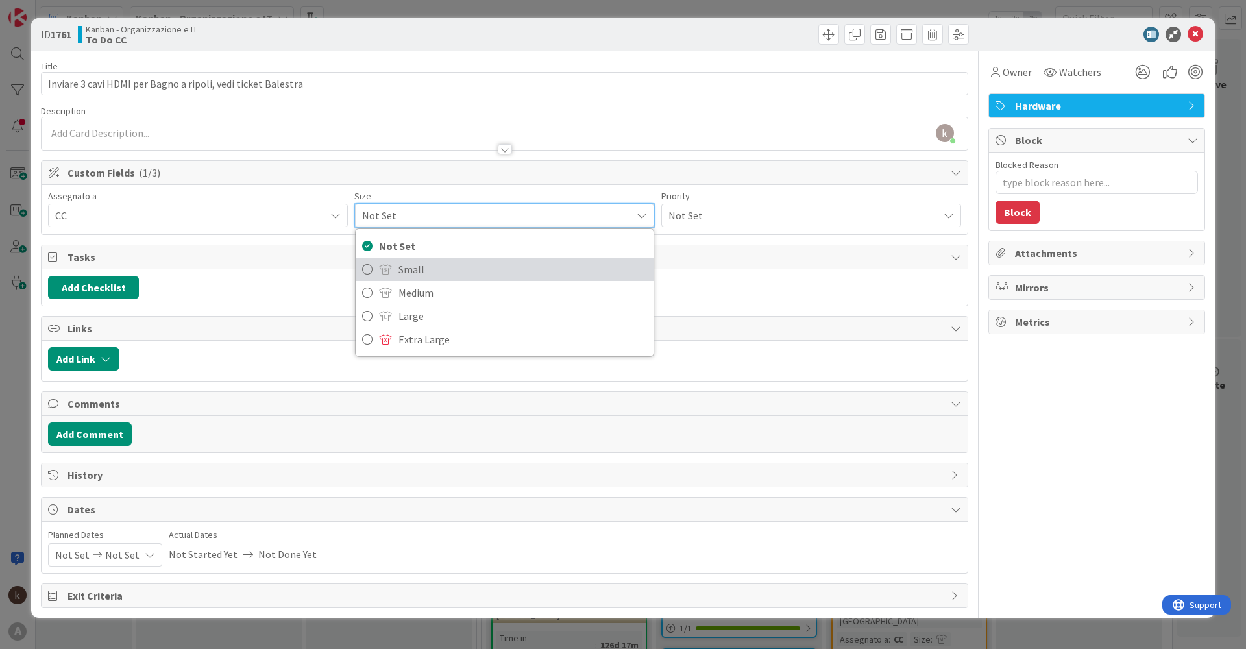
click at [474, 276] on span "Small" at bounding box center [522, 269] width 248 height 19
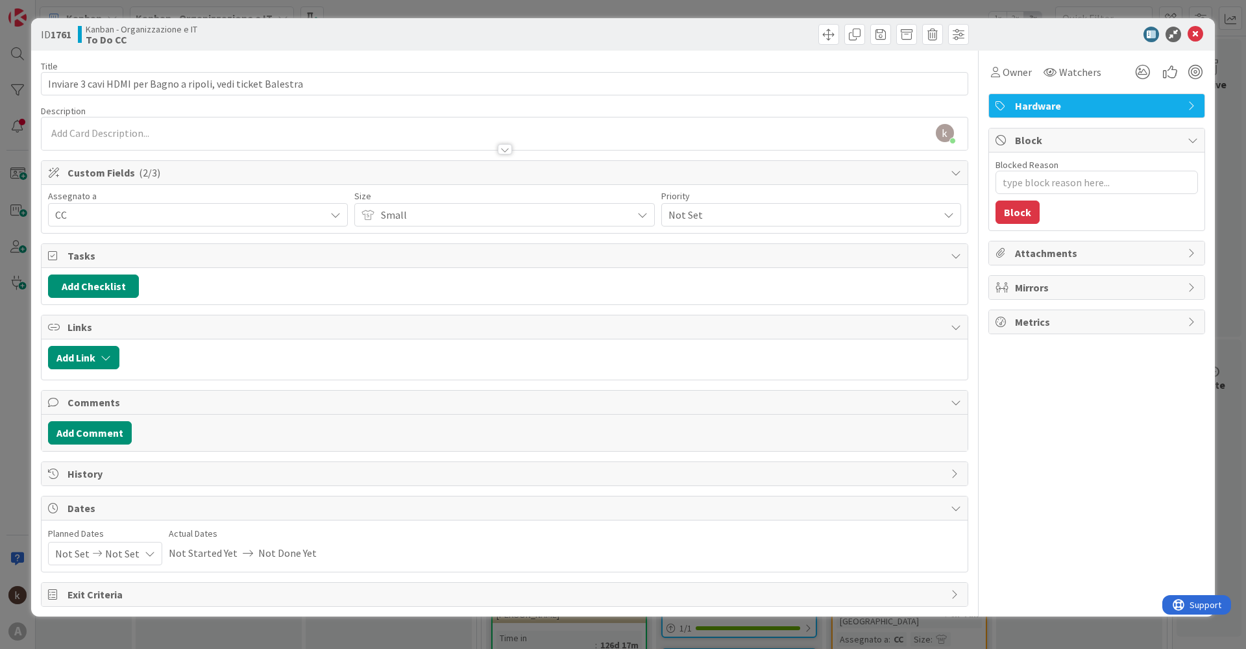
click at [628, 202] on div "Priority Not Set" at bounding box center [811, 208] width 300 height 35
drag, startPoint x: 695, startPoint y: 202, endPoint x: 696, endPoint y: 211, distance: 8.5
click at [628, 211] on span "Not Set" at bounding box center [799, 215] width 263 height 18
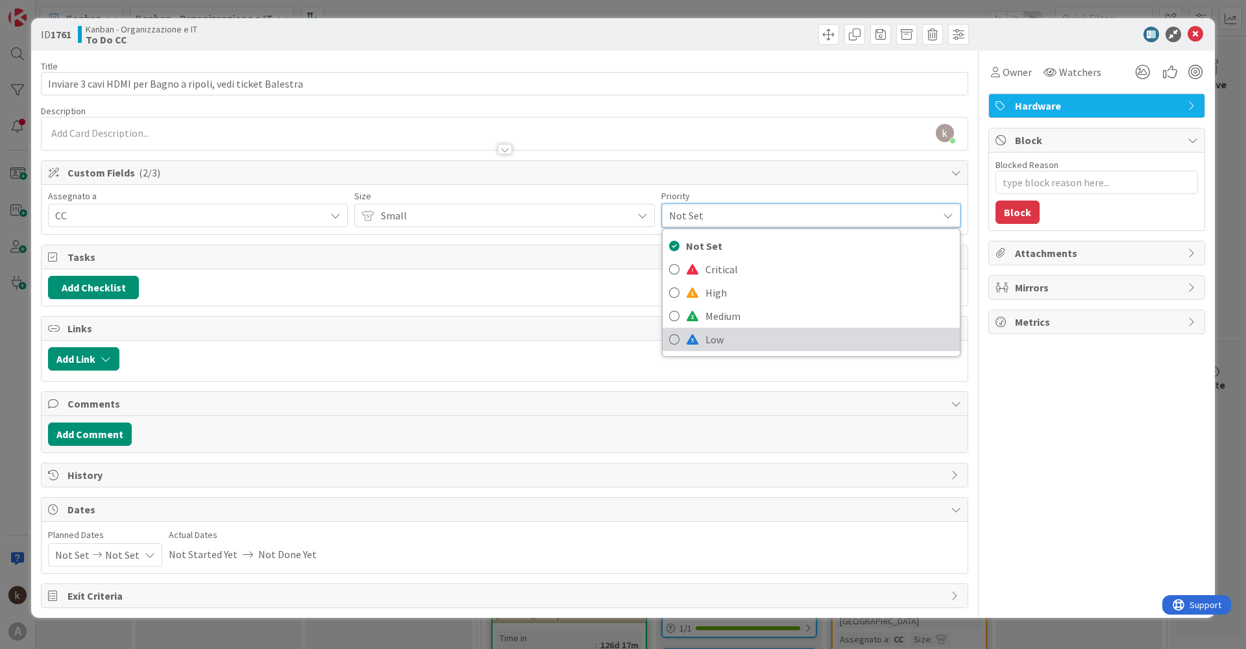
click at [628, 312] on span "Low" at bounding box center [829, 339] width 248 height 19
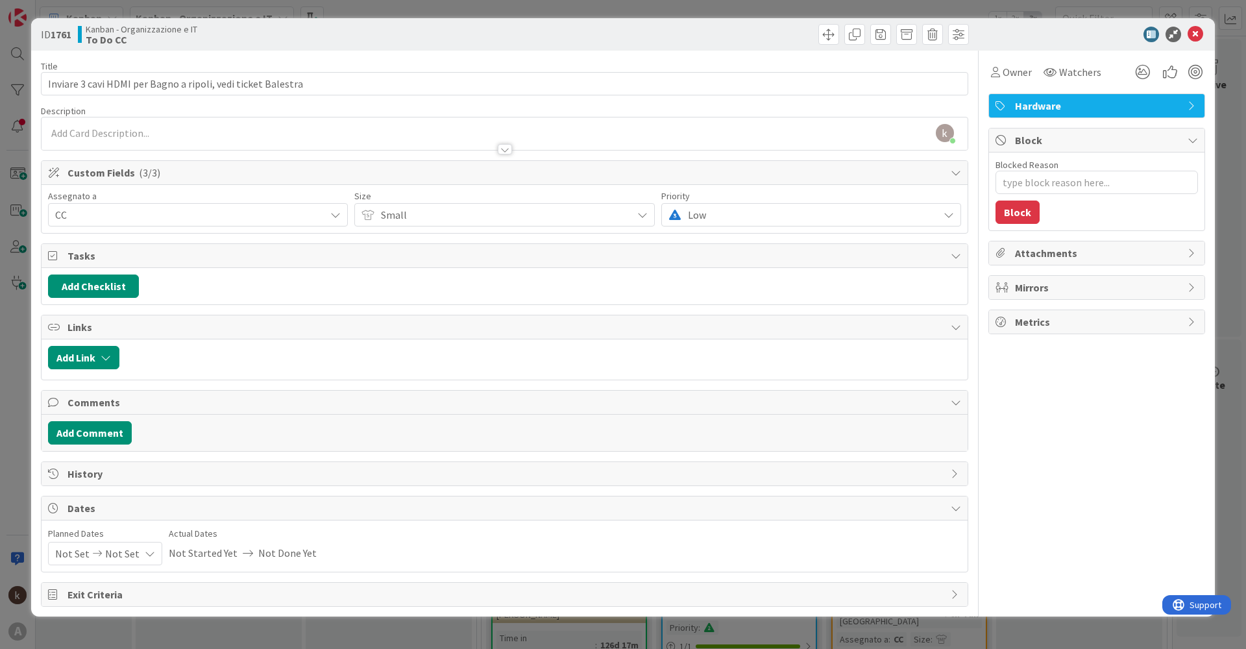
type textarea "x"
click at [103, 312] on icon "button" at bounding box center [106, 357] width 10 height 10
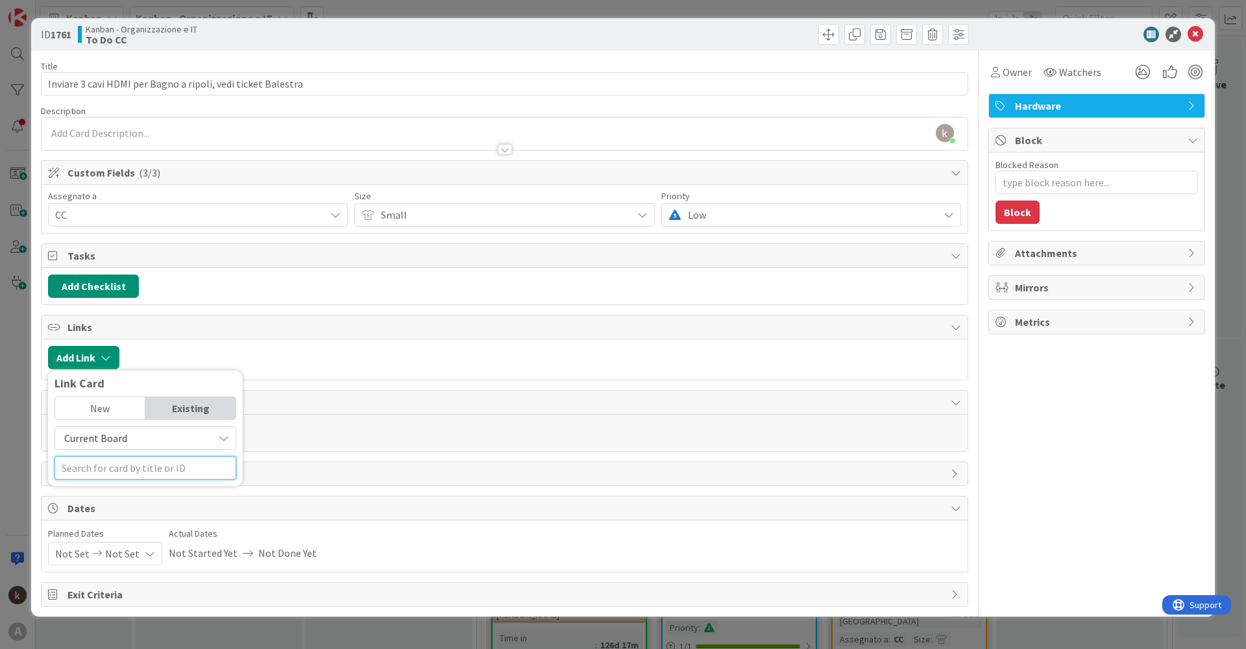
click at [121, 312] on input "text" at bounding box center [146, 467] width 182 height 23
type input "attività"
click at [108, 312] on span "Current Board" at bounding box center [95, 438] width 63 height 13
click at [101, 312] on span "Current Board" at bounding box center [152, 468] width 180 height 19
click at [107, 312] on span "Current Board" at bounding box center [95, 438] width 63 height 13
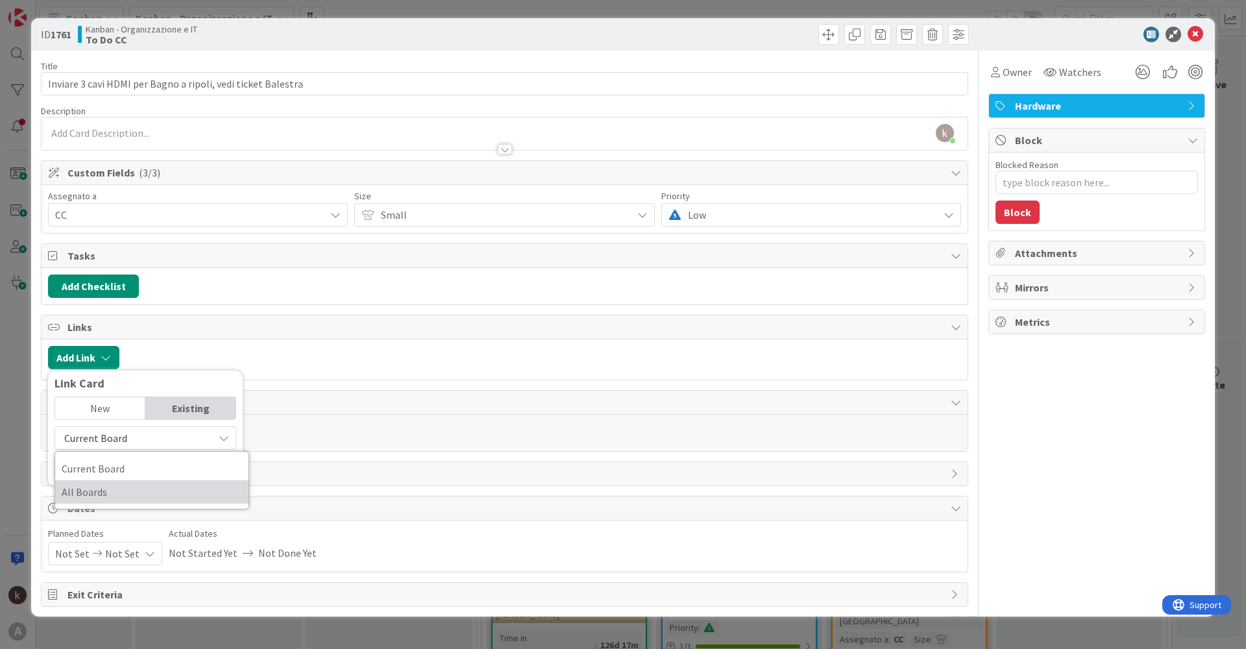
click at [107, 312] on span "All Boards" at bounding box center [152, 491] width 180 height 19
click at [114, 312] on span "All Boards" at bounding box center [134, 438] width 145 height 18
click at [112, 312] on span "Current Board" at bounding box center [152, 468] width 180 height 19
click at [109, 312] on input "attività" at bounding box center [146, 467] width 182 height 23
click at [110, 312] on span "Current Board" at bounding box center [95, 438] width 63 height 13
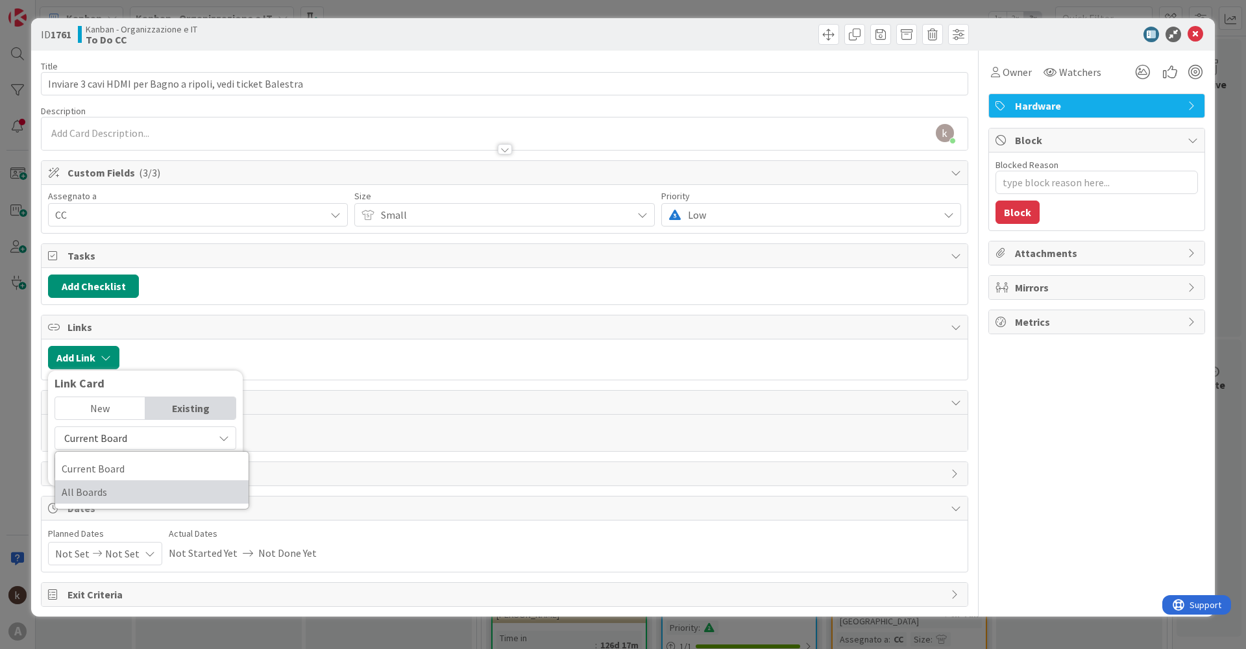
click at [106, 312] on span "All Boards" at bounding box center [152, 491] width 180 height 19
click at [113, 312] on input "attività" at bounding box center [146, 467] width 182 height 23
click at [114, 312] on div "Portfolio_OPIT Attività ricorrenti 298 Attivit à tattiche" at bounding box center [146, 530] width 182 height 36
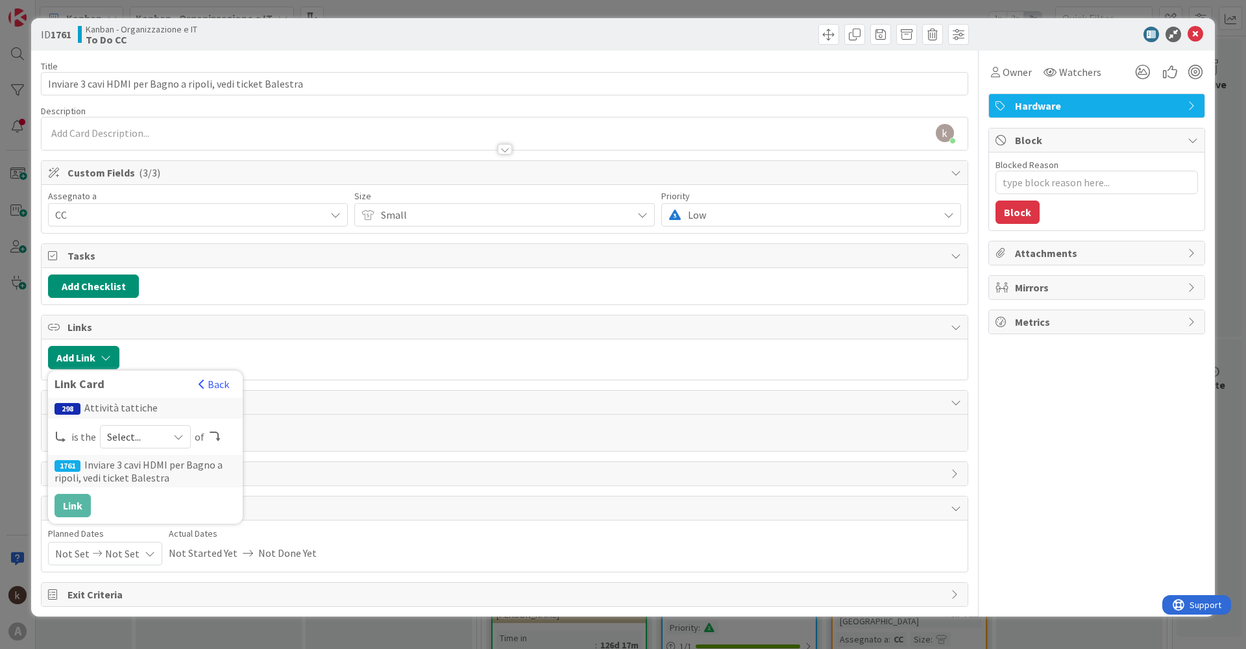
click at [134, 312] on span "Select..." at bounding box center [134, 437] width 55 height 18
click at [141, 312] on span "parent" at bounding box center [214, 467] width 147 height 19
click at [66, 312] on button "Link" at bounding box center [73, 505] width 36 height 23
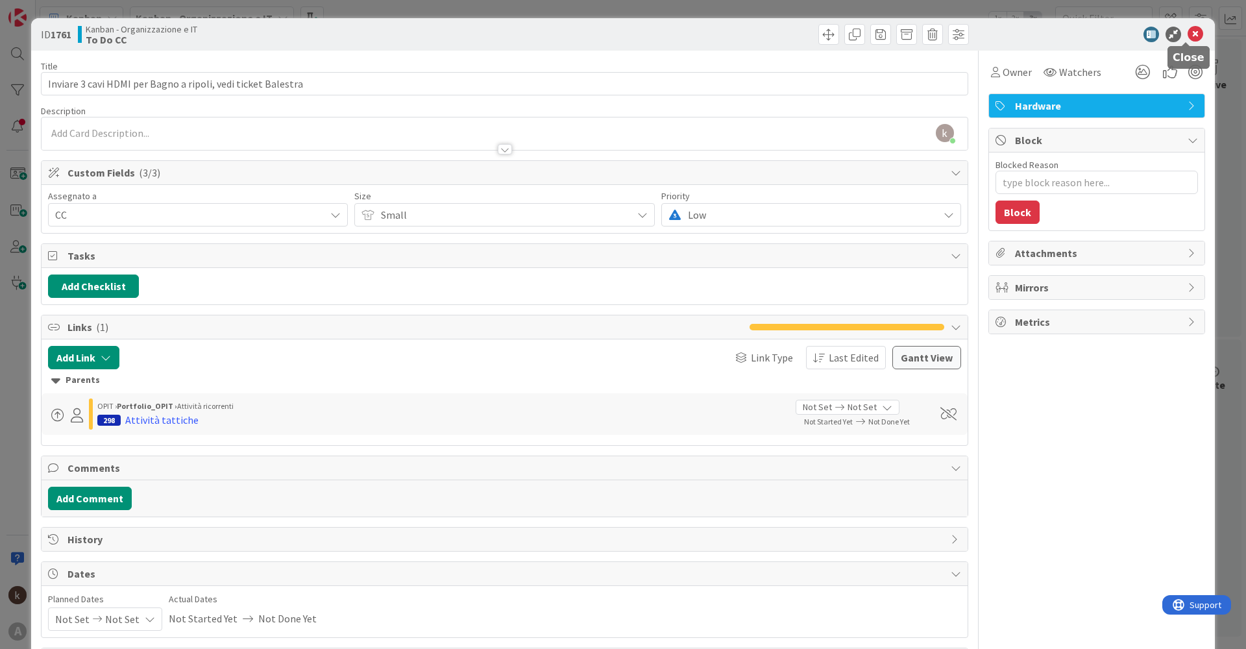
click at [628, 31] on icon at bounding box center [1196, 35] width 16 height 16
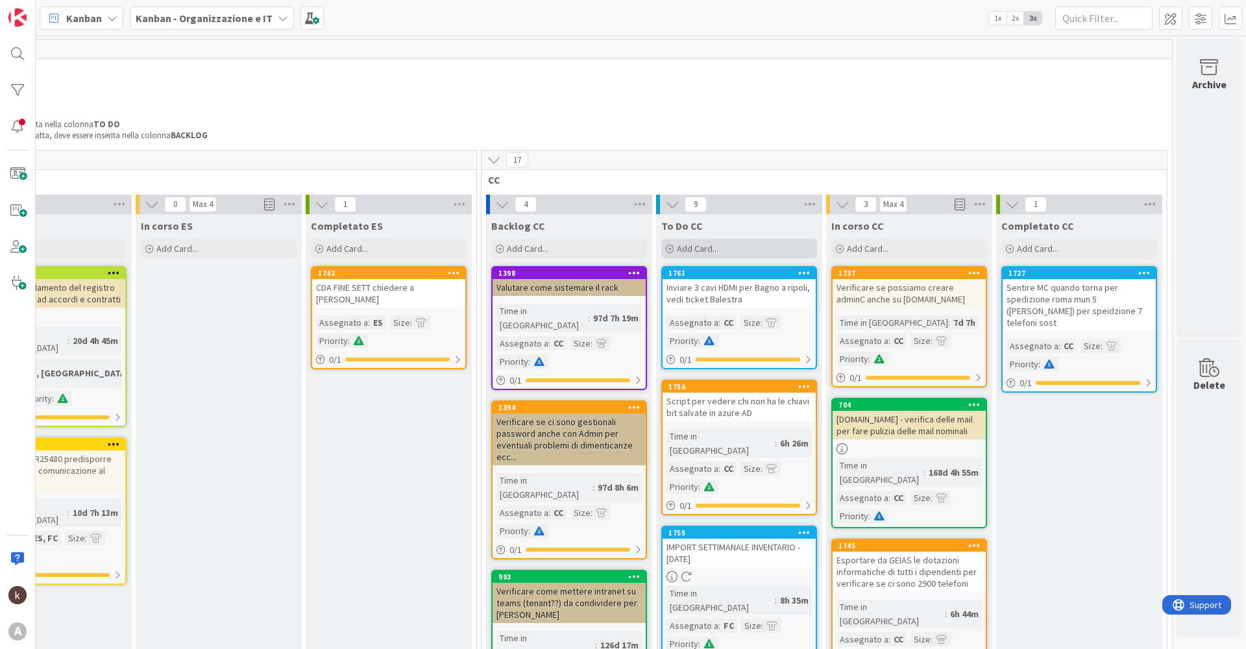
click at [628, 250] on span "Add Card..." at bounding box center [698, 249] width 42 height 12
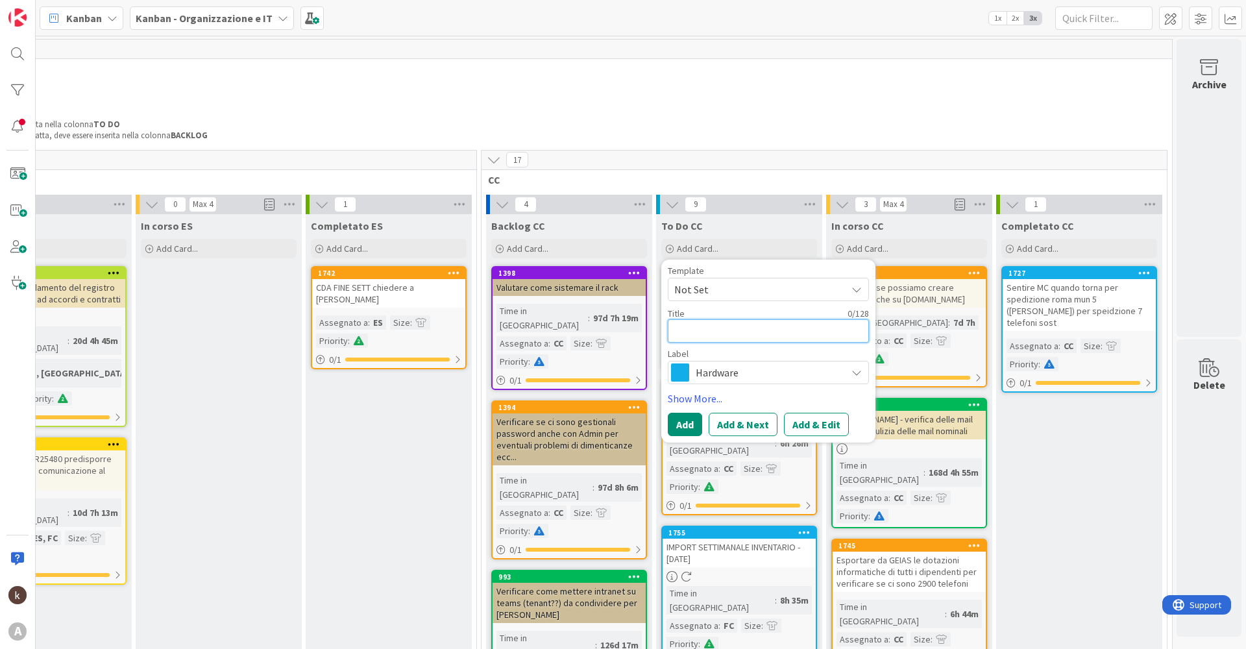
type textarea "x"
type textarea "C"
type textarea "x"
type textarea "Ch"
type textarea "x"
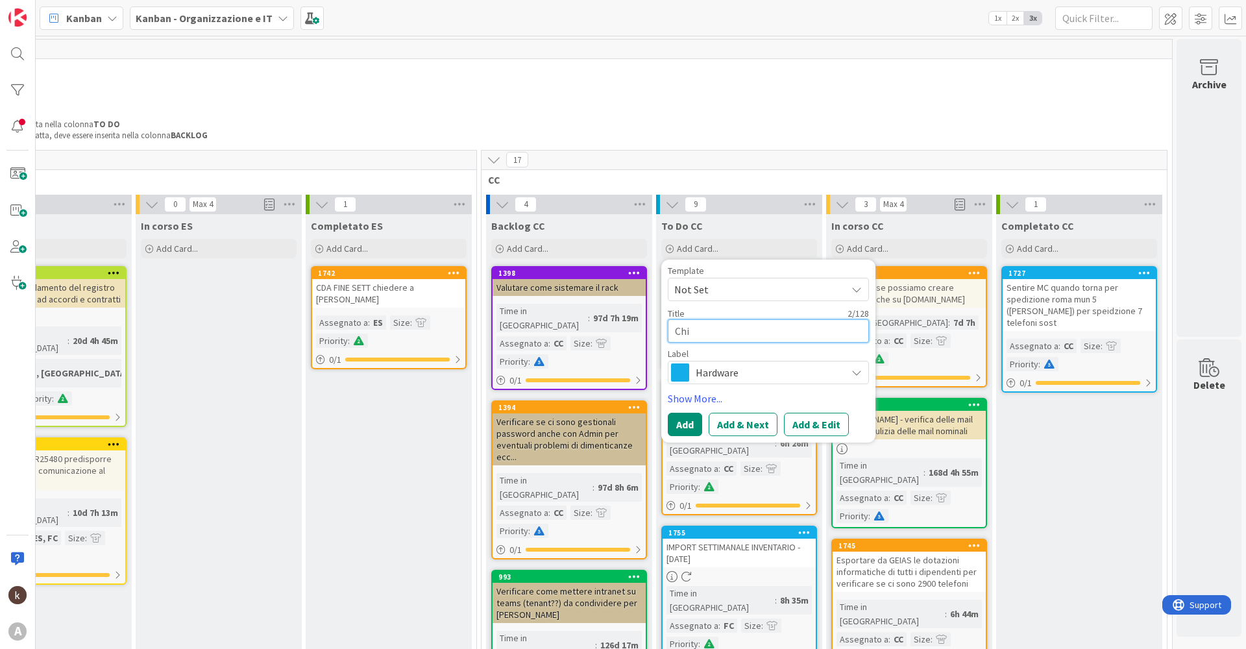
type textarea "Chie"
type textarea "x"
type textarea "Chied"
type textarea "x"
type textarea "Chiede"
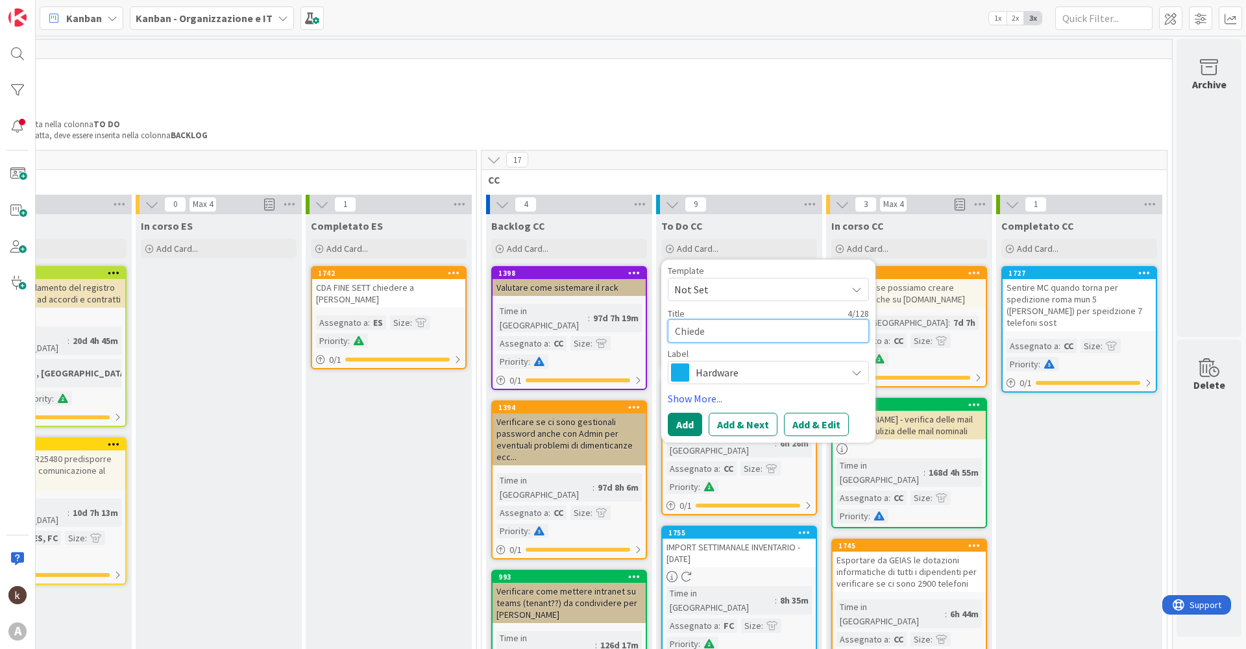
type textarea "x"
type textarea "Chieder"
type textarea "x"
type textarea "Chiedere"
type textarea "x"
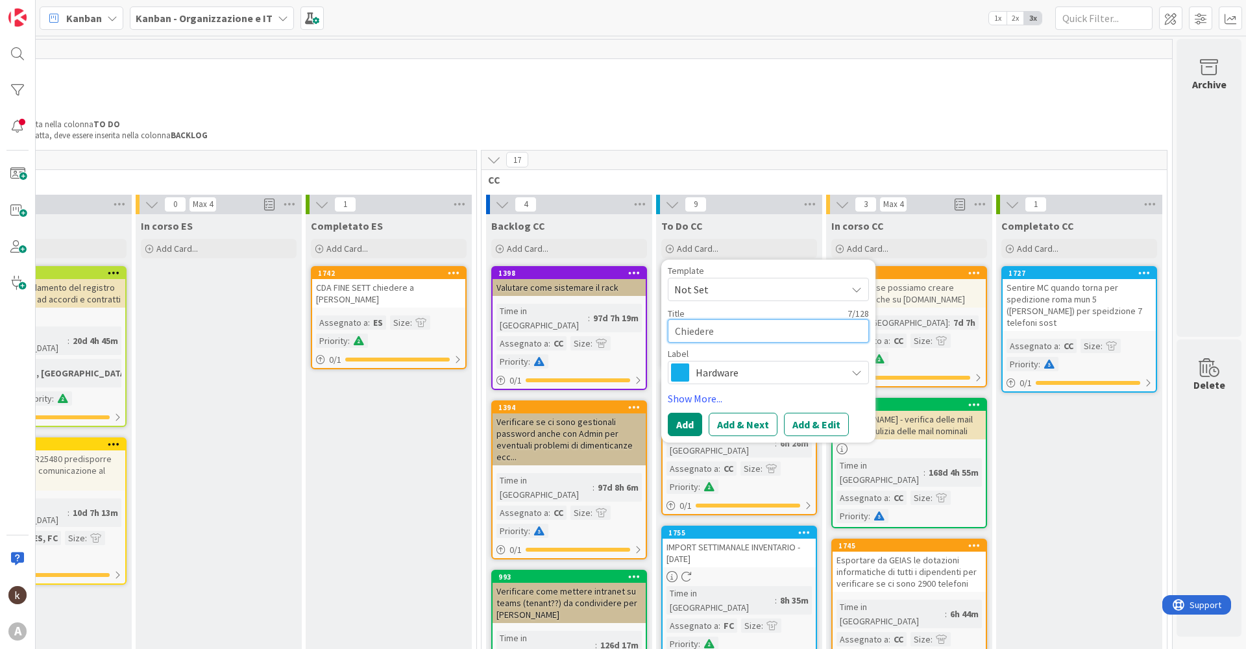
type textarea "Chiedere"
type textarea "x"
type textarea "Chiedere a"
type textarea "x"
type textarea "Chiedere a"
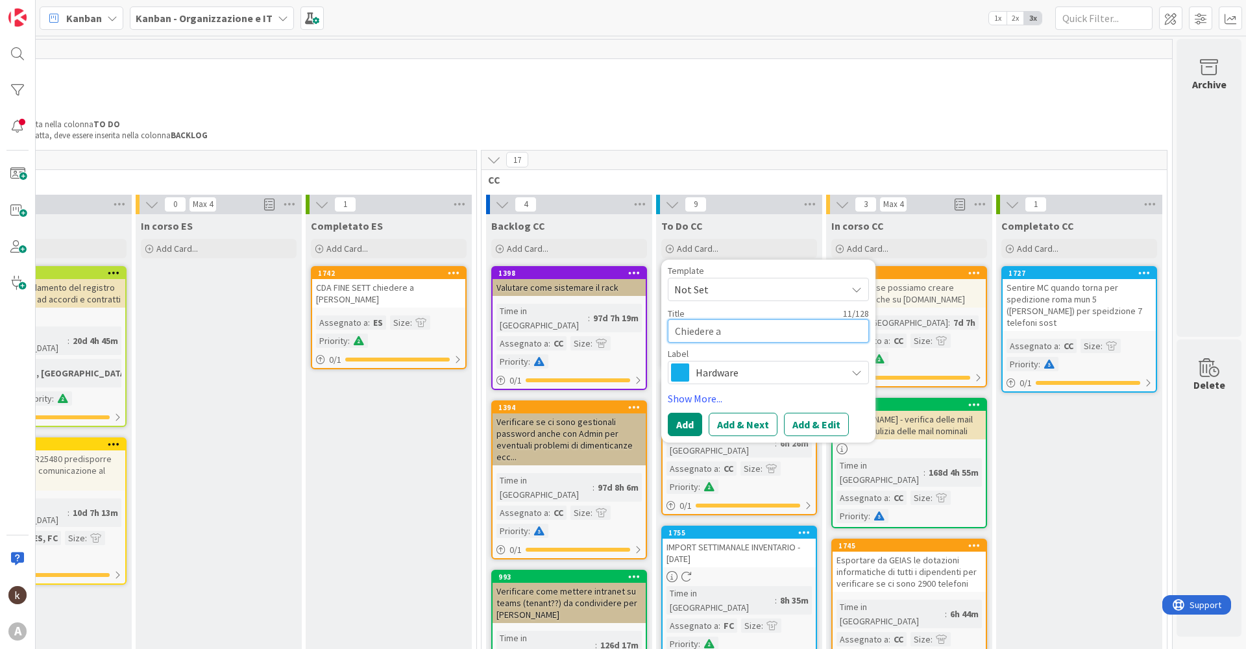
type textarea "x"
type textarea "Chiedere a M"
type textarea "x"
type textarea "Chiedere a MC"
type textarea "x"
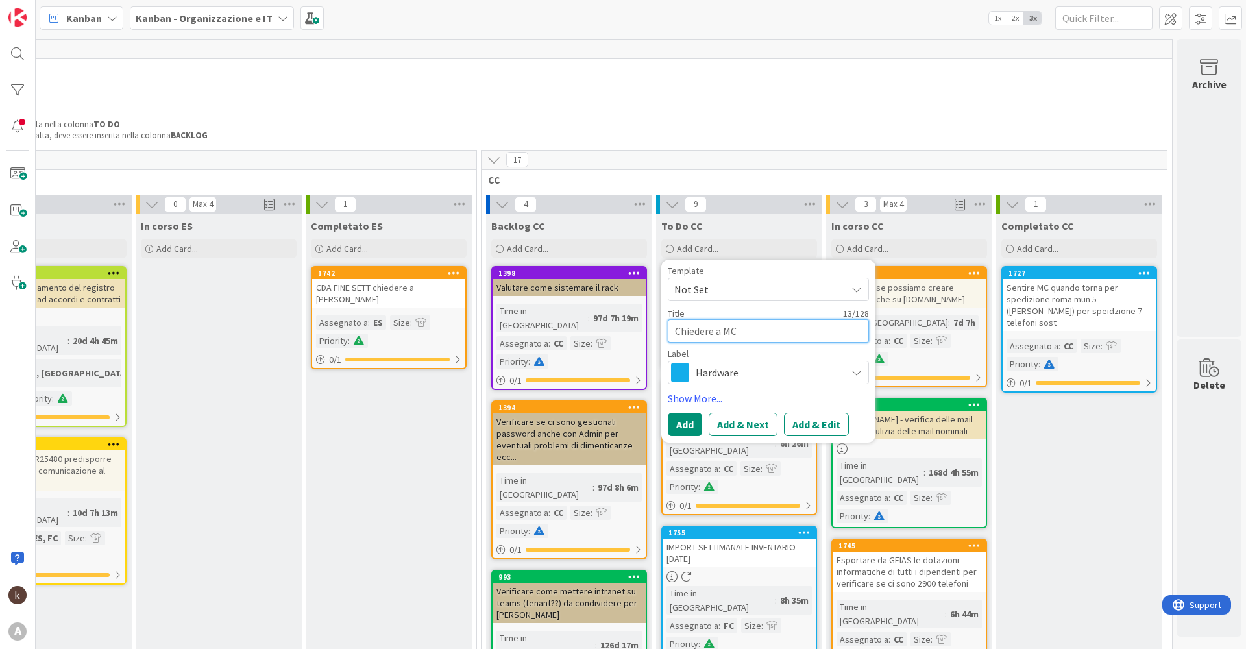
type textarea "Chiedere a MC"
type textarea "x"
type textarea "Chiedere a MC o"
type textarea "x"
type textarea "Chiedere a MC or"
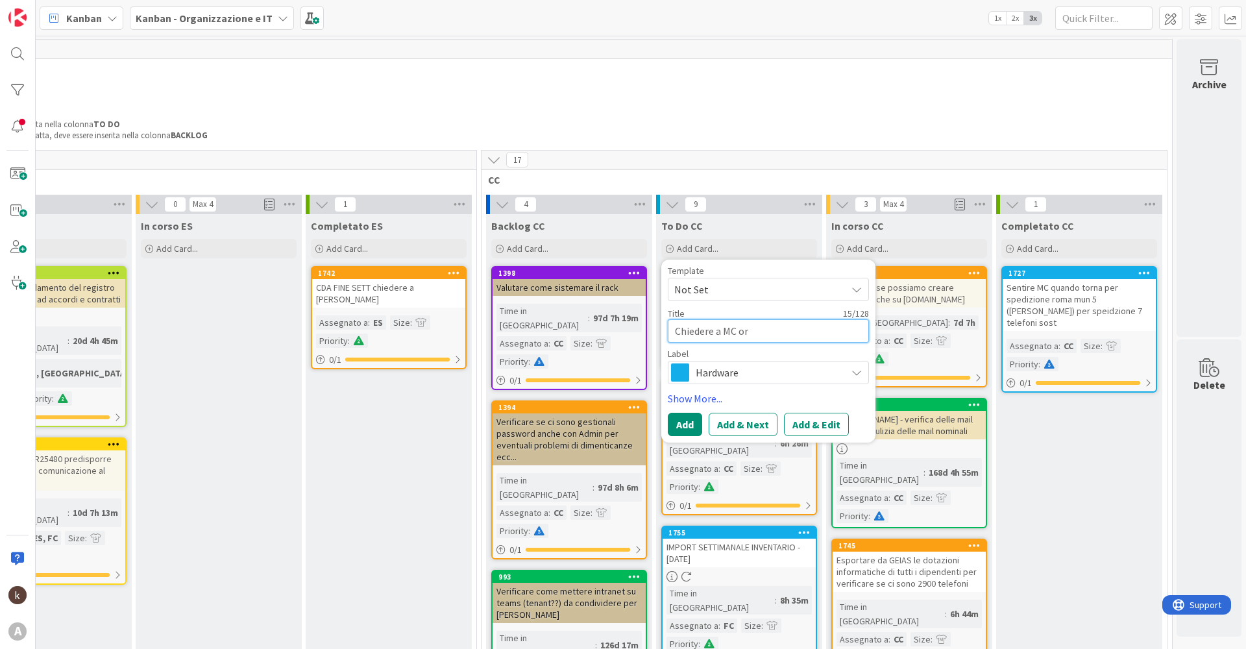
type textarea "x"
type textarea "Chiedere a MC org"
type textarea "x"
type textarea "Chiedere a MC orga"
type textarea "x"
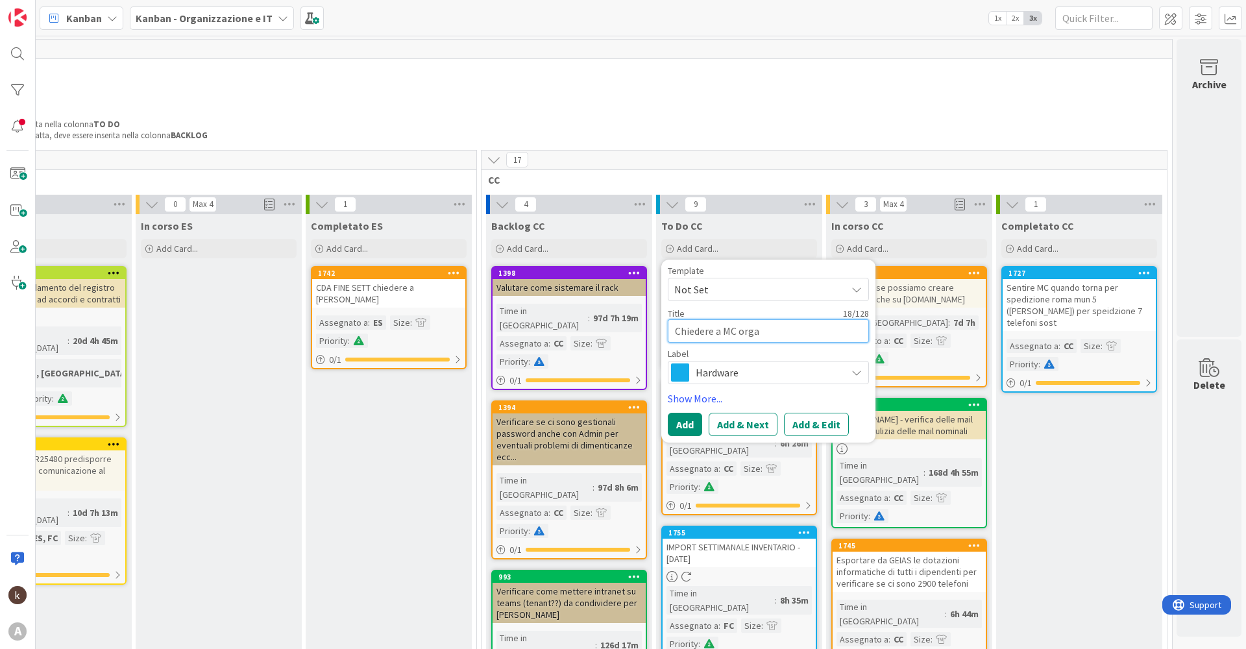
type textarea "Chiedere a MC organ"
type textarea "x"
type textarea "Chiedere a MC organi"
type textarea "x"
type textarea "Chiedere a MC organiz"
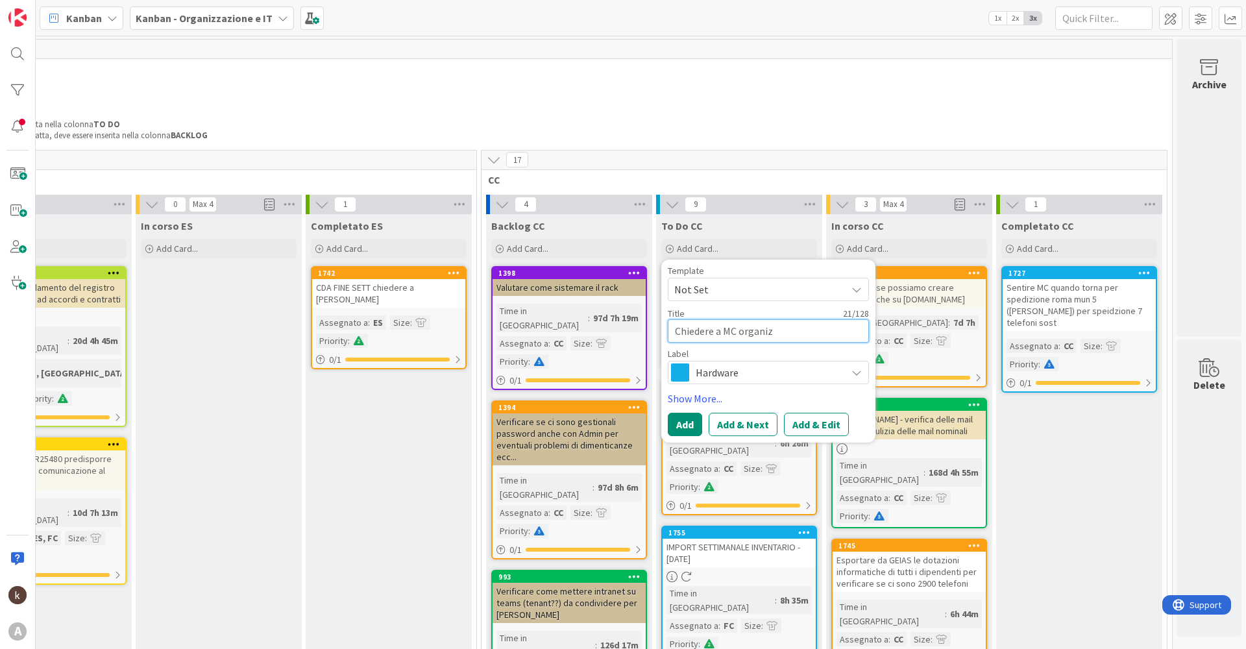
type textarea "x"
type textarea "Chiedere a MC organizz"
type textarea "x"
type textarea "Chiedere a MC organizza"
type textarea "x"
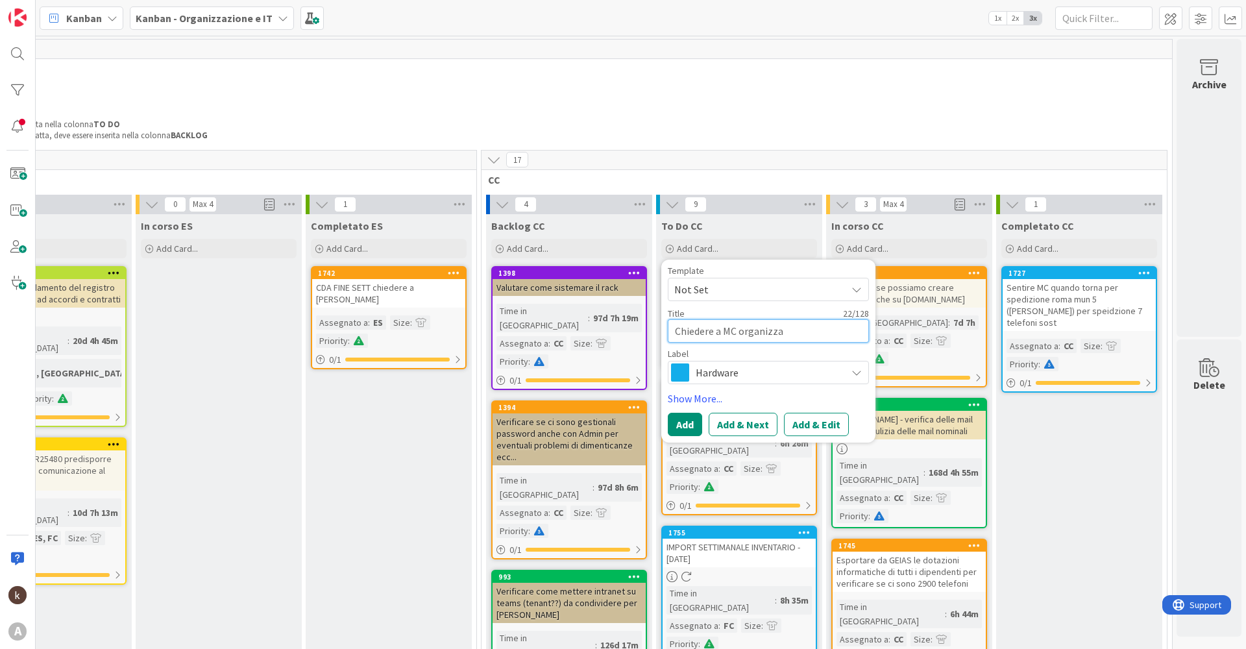
type textarea "Chiedere a MC organizzar"
type textarea "x"
type textarea "Chiedere a MC organizzare"
type textarea "x"
type textarea "Chiedere a MC organizzare"
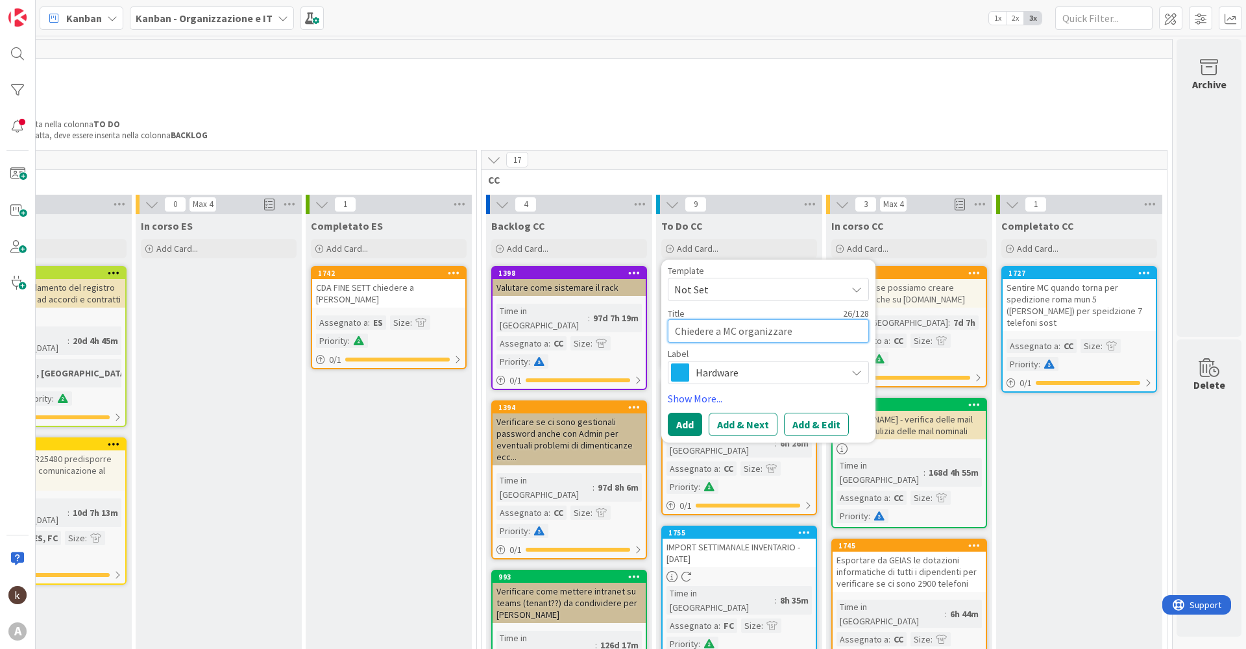
type textarea "x"
type textarea "Chiedere a MC organizzare r"
type textarea "x"
type textarea "Chiedere a MC organizzare ri"
type textarea "x"
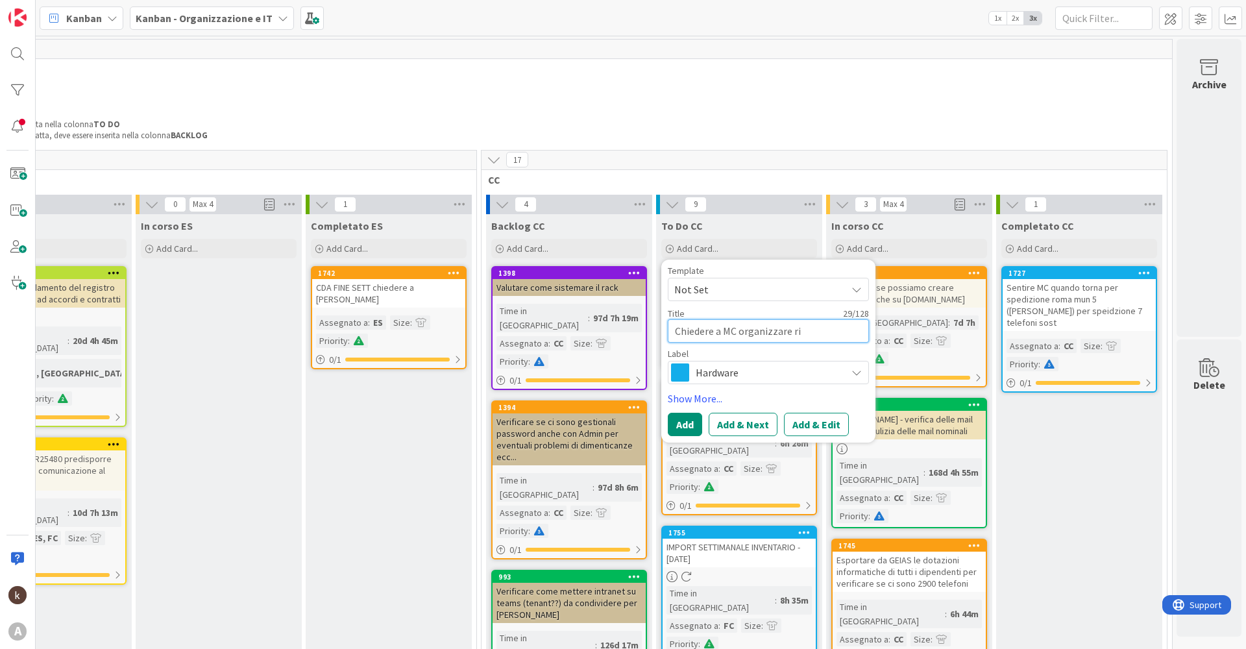
type textarea "Chiedere a MC organizzare rit"
type textarea "x"
type textarea "Chiedere a MC organizzare riti"
type textarea "x"
type textarea "Chiedere a MC organizzare ritir"
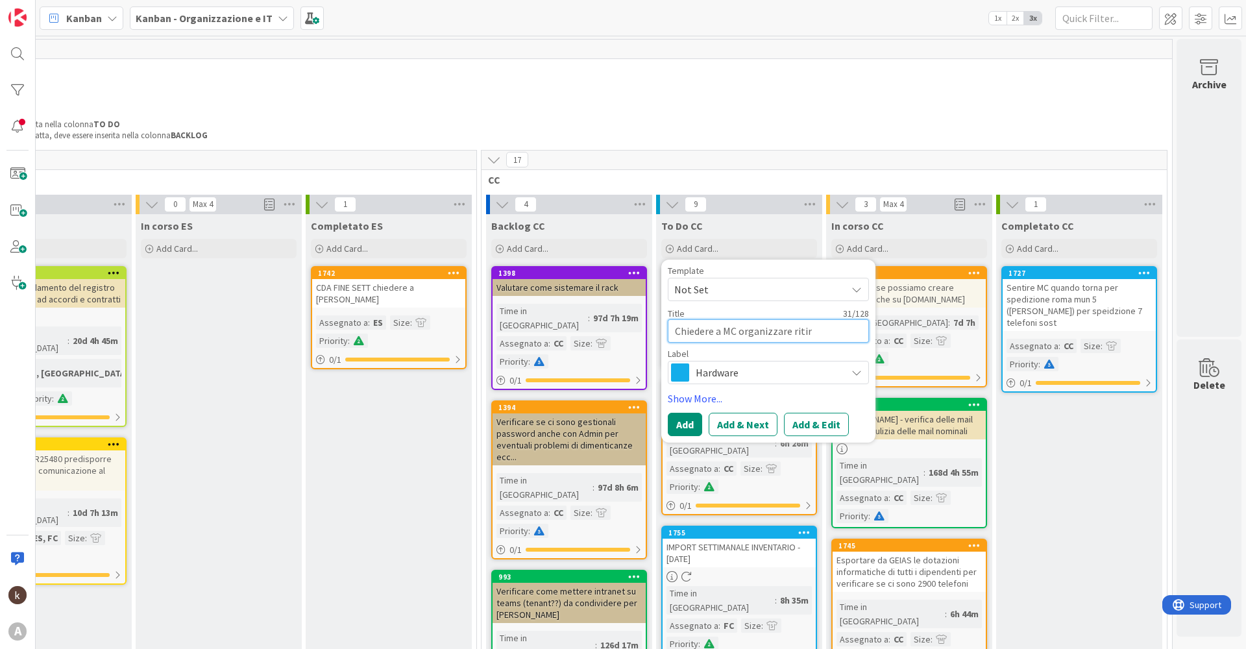
type textarea "x"
type textarea "Chiedere a MC organizzare ritiro"
type textarea "x"
type textarea "Chiedere a MC organizzare ritiro"
type textarea "x"
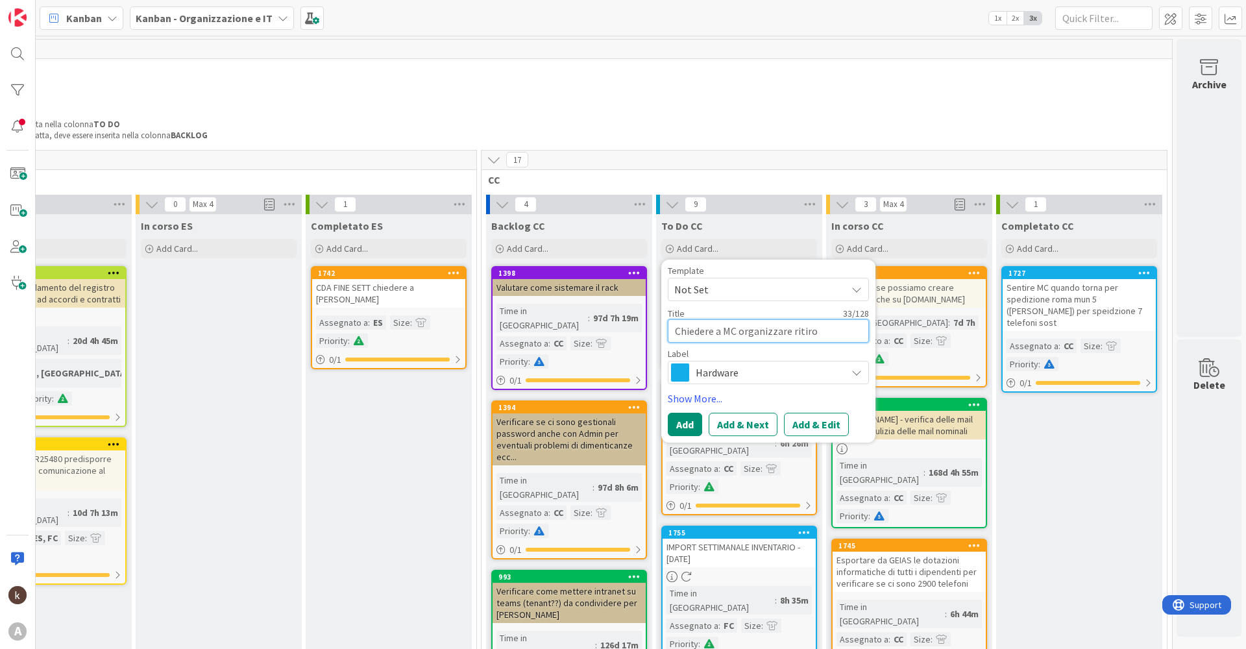
type textarea "Chiedere a MC organizzare ritiro P"
type textarea "x"
type textarea "Chiedere a MC organizzare ritiro PC"
type textarea "x"
type textarea "Chiedere a MC organizzare ritiro PC"
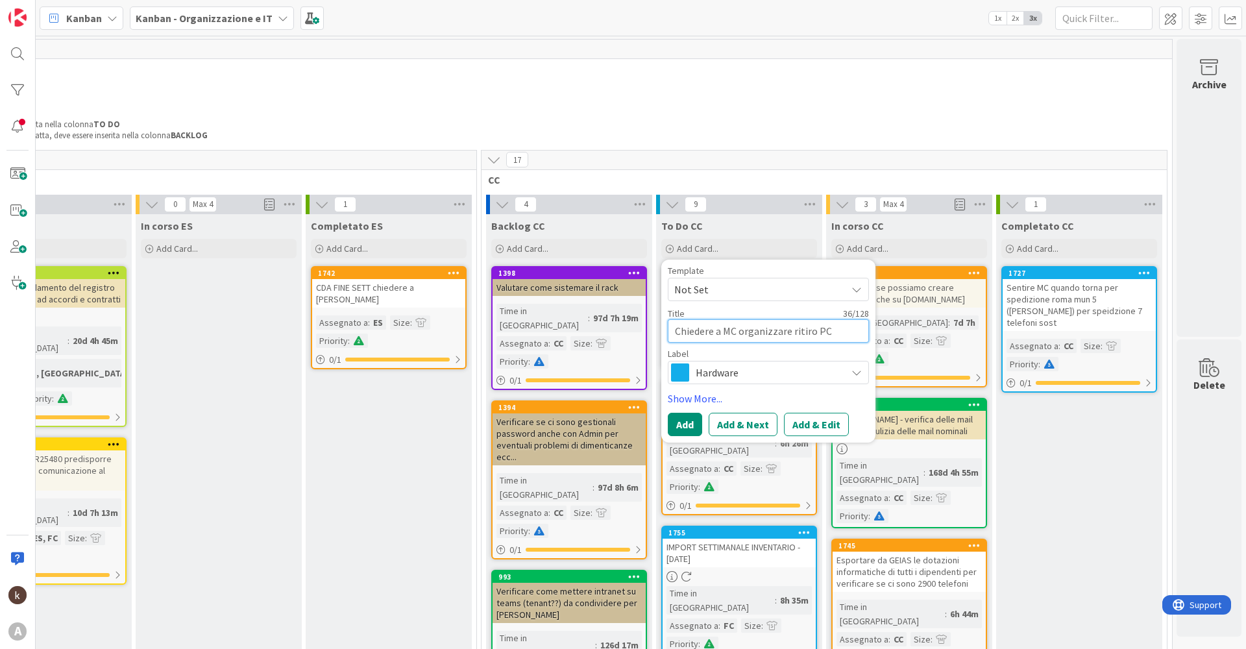
type textarea "x"
type textarea "Chiedere a MC organizzare ritiro PC p"
type textarea "x"
type textarea "Chiedere a MC organizzare ritiro PC pe"
type textarea "x"
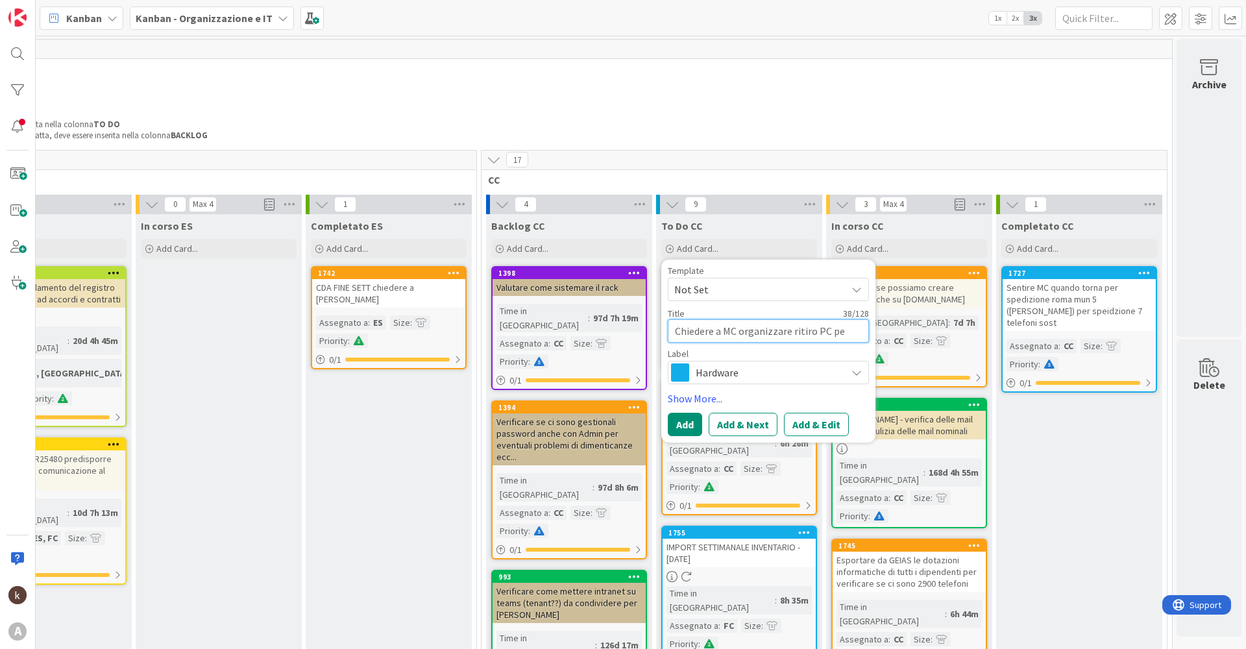
type textarea "Chiedere a MC organizzare ritiro PC per"
type textarea "x"
type textarea "Chiedere a MC organizzare ritiro PC per"
type textarea "x"
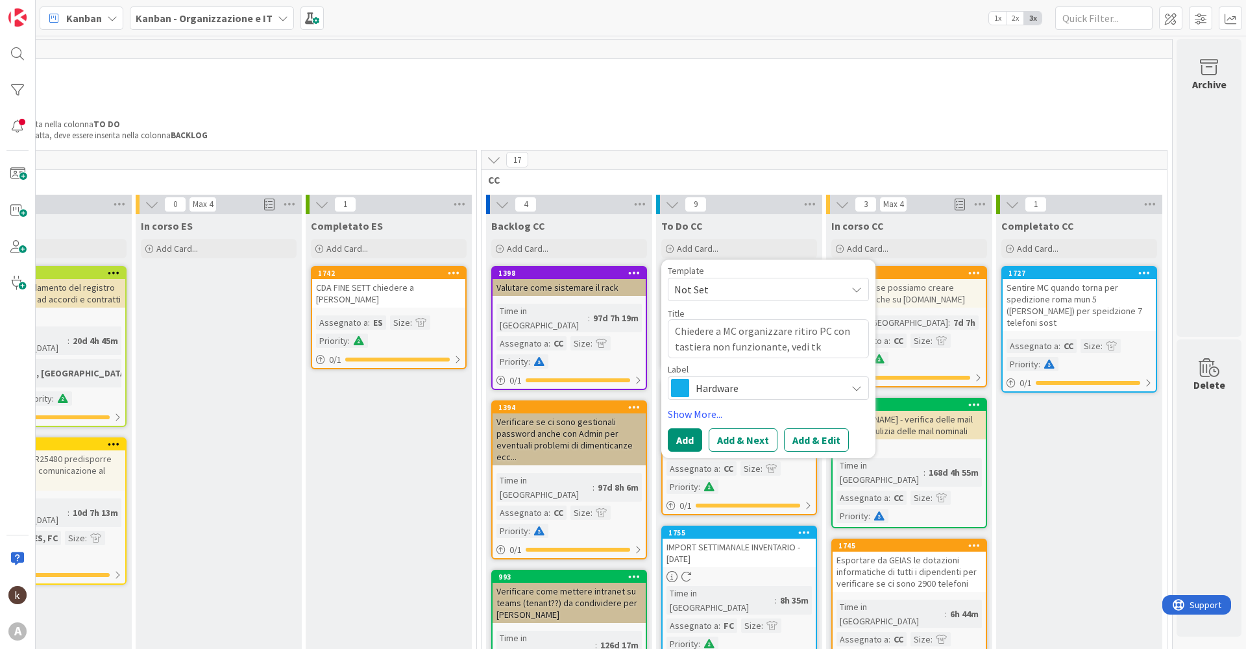
click at [628, 312] on span "Hardware" at bounding box center [768, 388] width 144 height 18
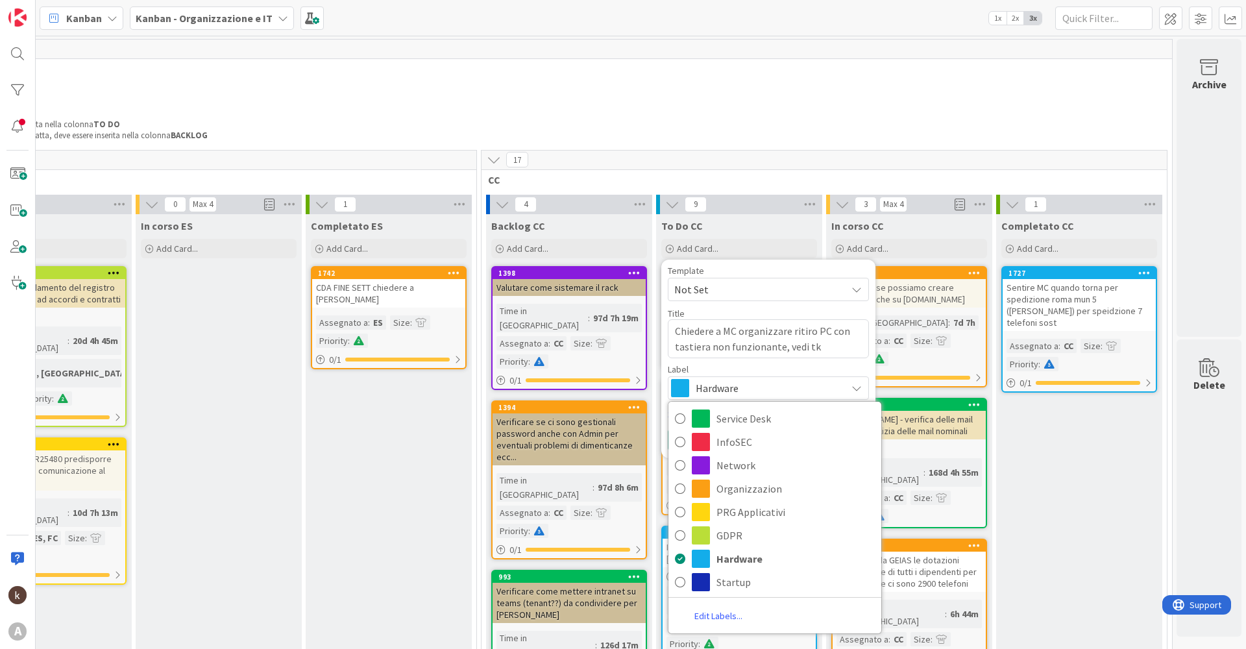
click at [628, 312] on div "Hardware" at bounding box center [768, 387] width 201 height 23
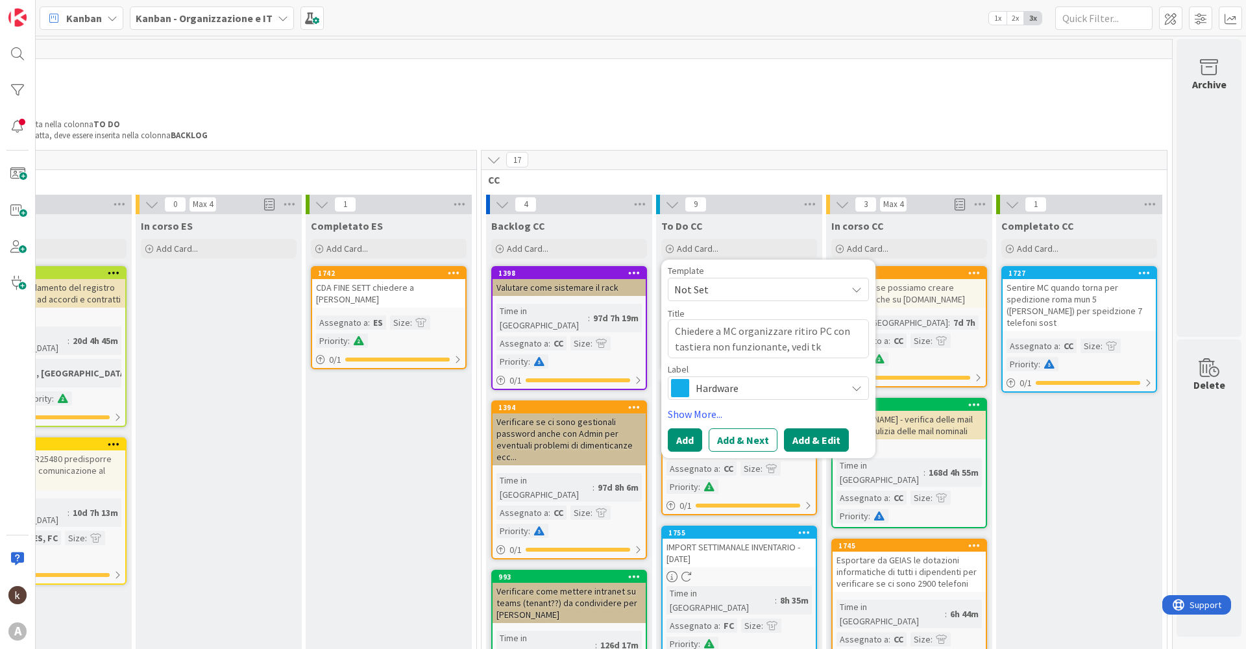
click at [628, 312] on button "Add & Edit" at bounding box center [816, 439] width 65 height 23
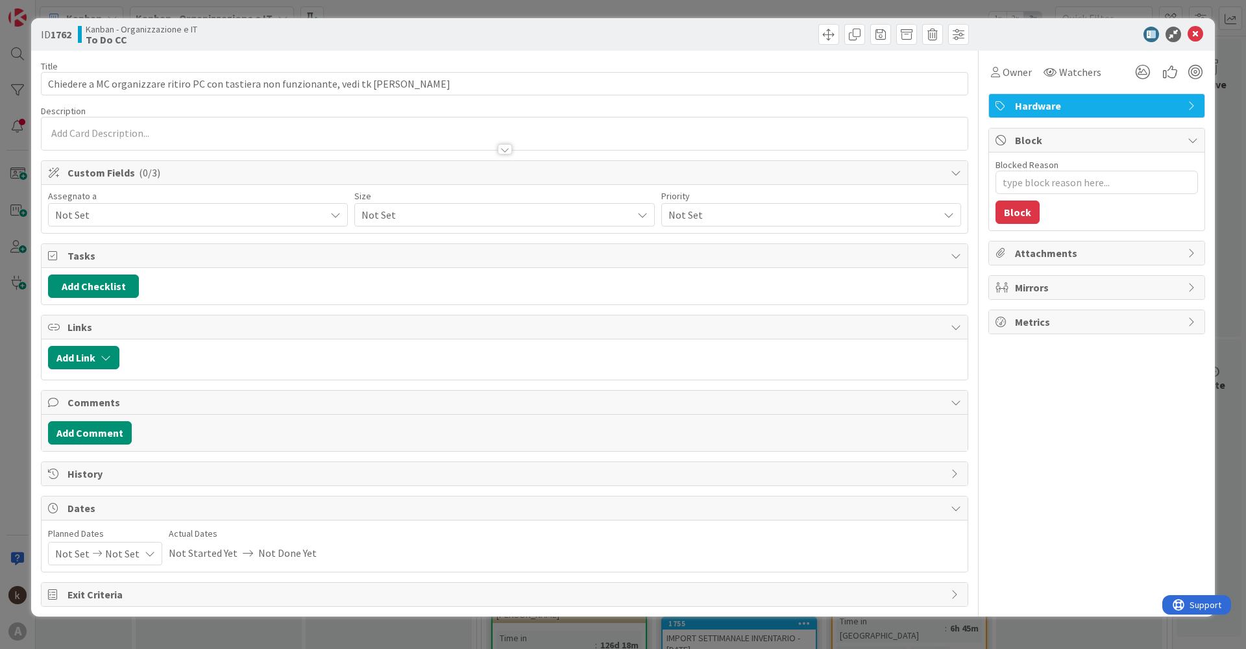
click at [147, 214] on span "Not Set" at bounding box center [190, 215] width 270 height 16
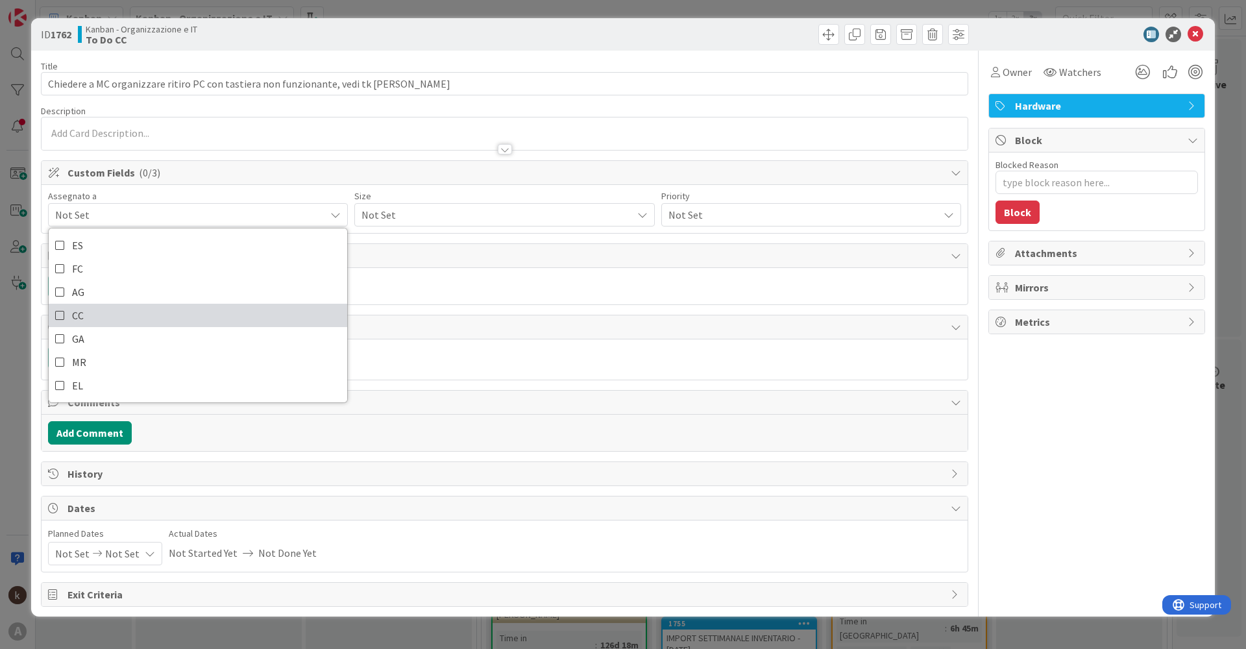
click at [104, 312] on link "CC" at bounding box center [198, 315] width 299 height 23
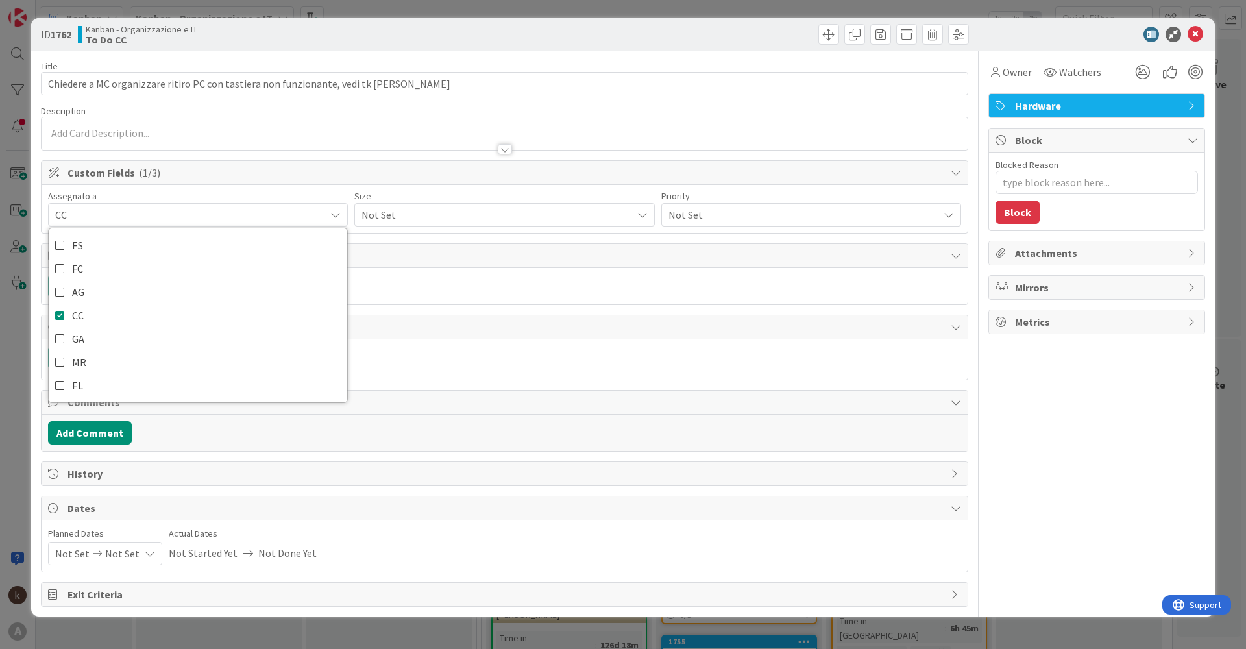
click at [380, 216] on span "Not Set" at bounding box center [493, 215] width 263 height 18
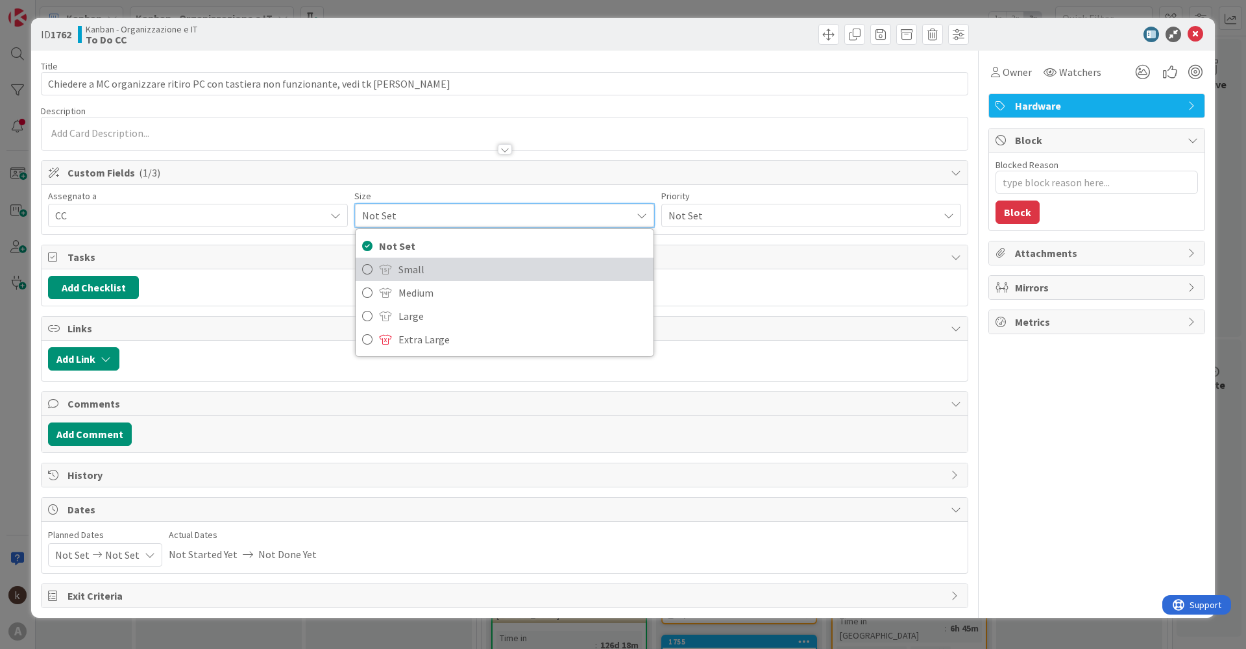
click at [404, 265] on span "Small" at bounding box center [522, 269] width 248 height 19
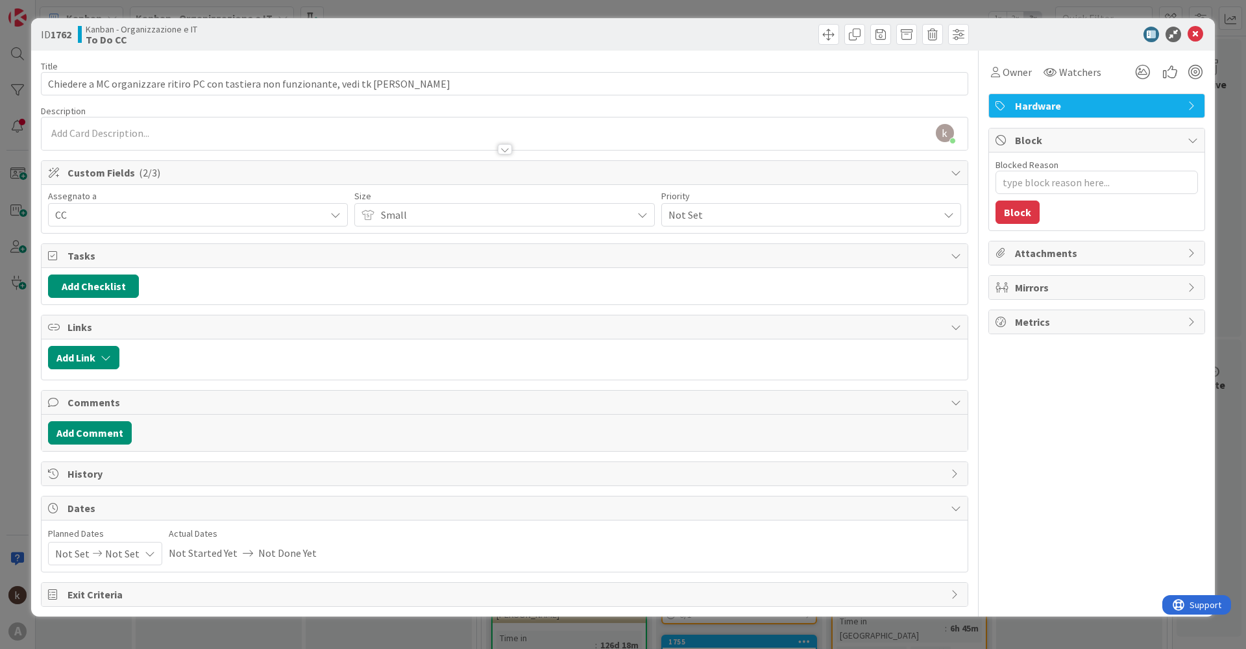
click at [628, 208] on span "Not Set" at bounding box center [799, 215] width 263 height 18
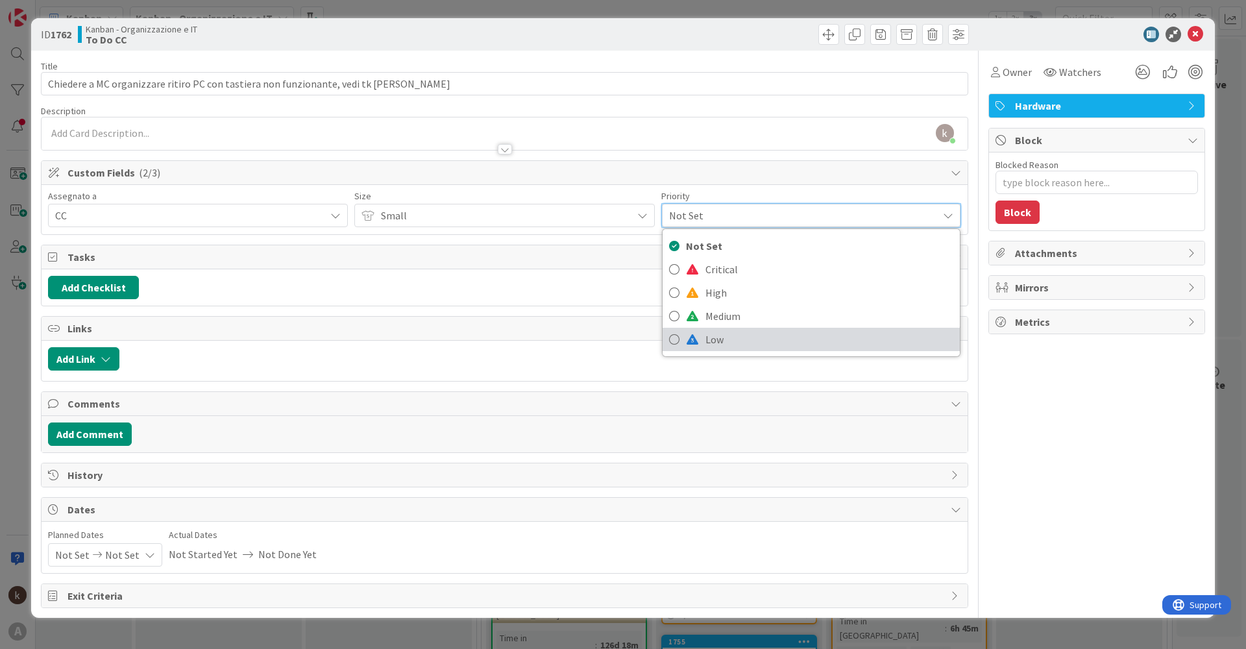
click at [628, 312] on span "Low" at bounding box center [829, 339] width 248 height 19
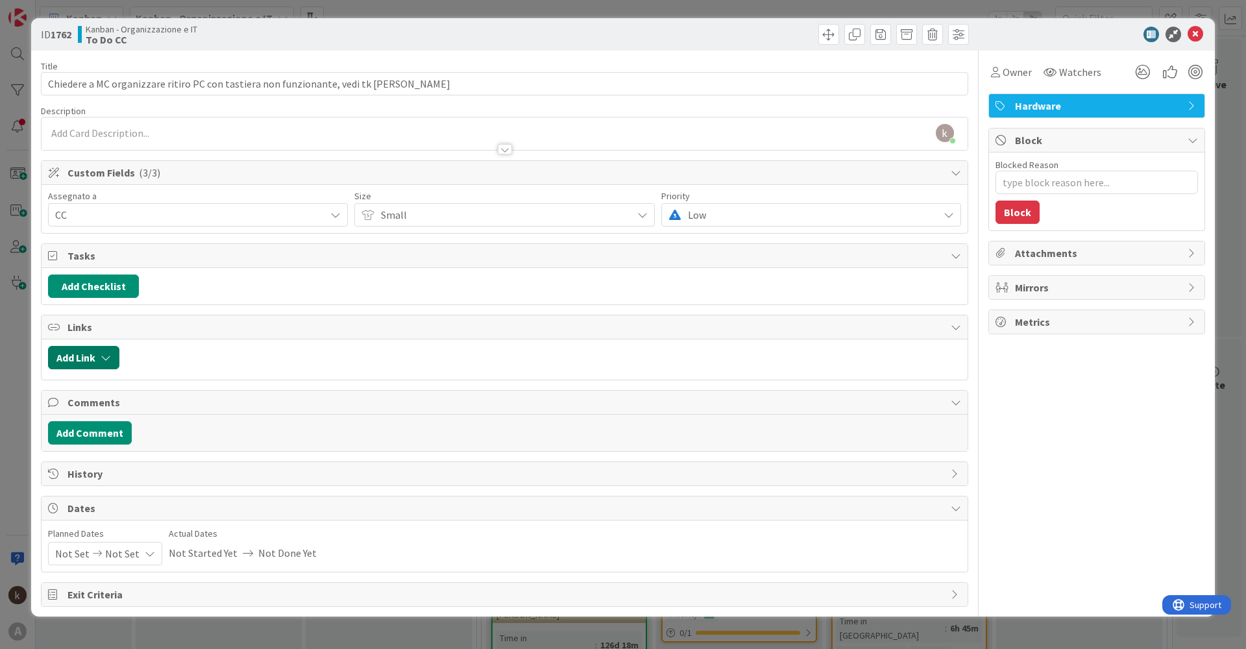
click at [88, 312] on button "Add Link" at bounding box center [83, 357] width 71 height 23
click at [116, 312] on span "Current Board" at bounding box center [134, 438] width 145 height 18
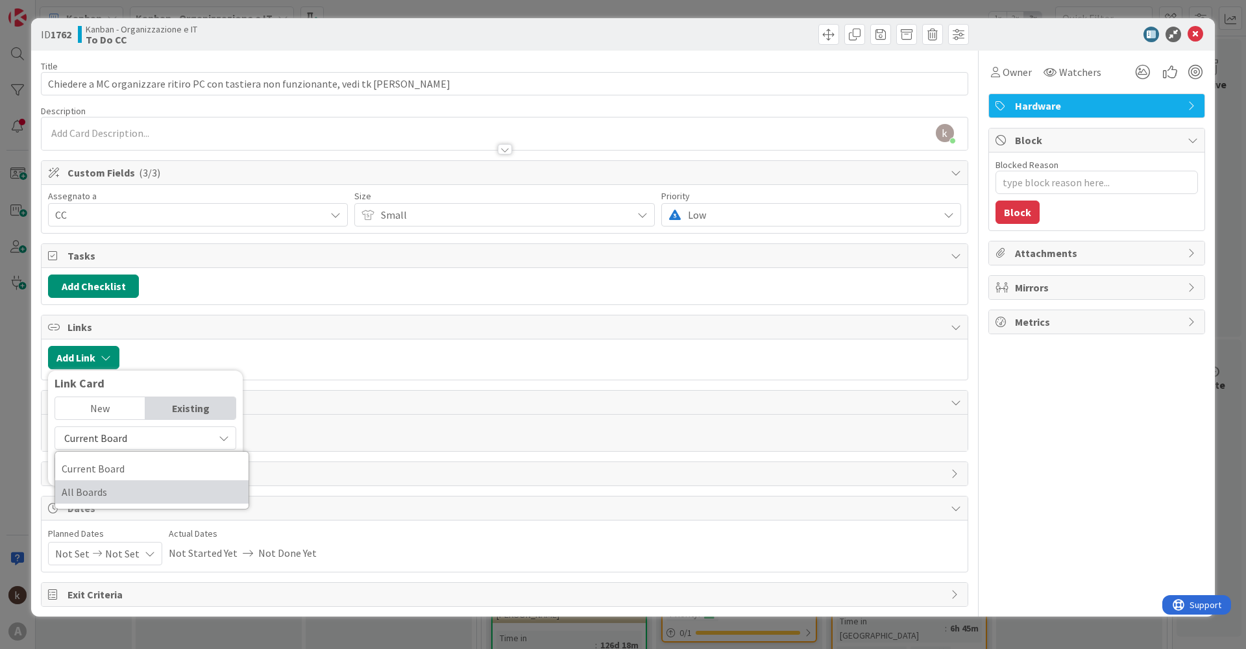
click at [104, 312] on span "All Boards" at bounding box center [152, 491] width 180 height 19
click at [103, 312] on input "text" at bounding box center [146, 467] width 182 height 23
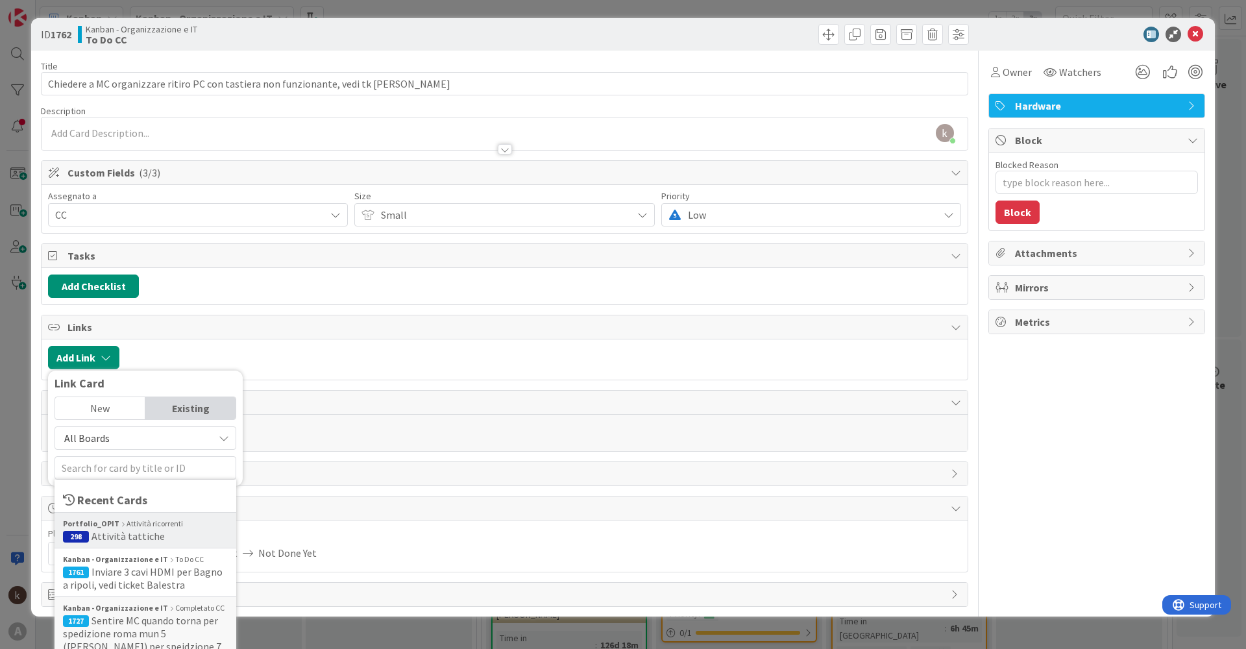
click at [124, 312] on span "Attività tattiche" at bounding box center [128, 536] width 73 height 13
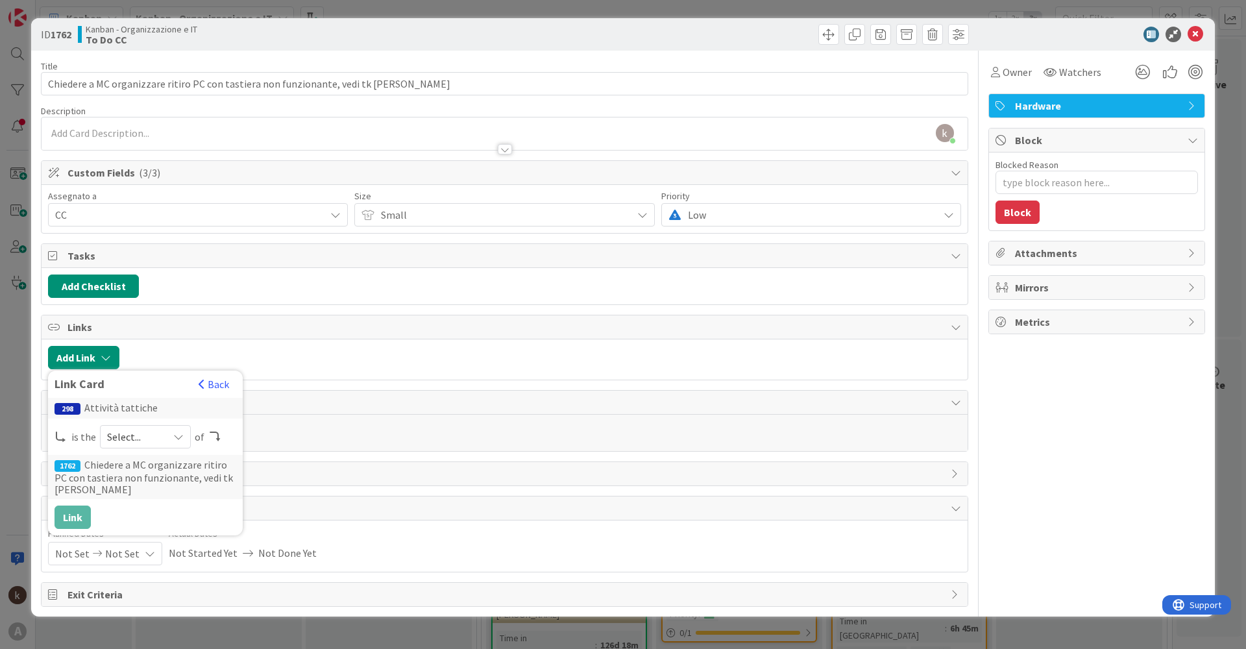
click at [132, 312] on span "Select..." at bounding box center [134, 437] width 55 height 18
click at [136, 312] on link "parent" at bounding box center [197, 467] width 193 height 23
click at [76, 312] on button "Link" at bounding box center [73, 517] width 36 height 23
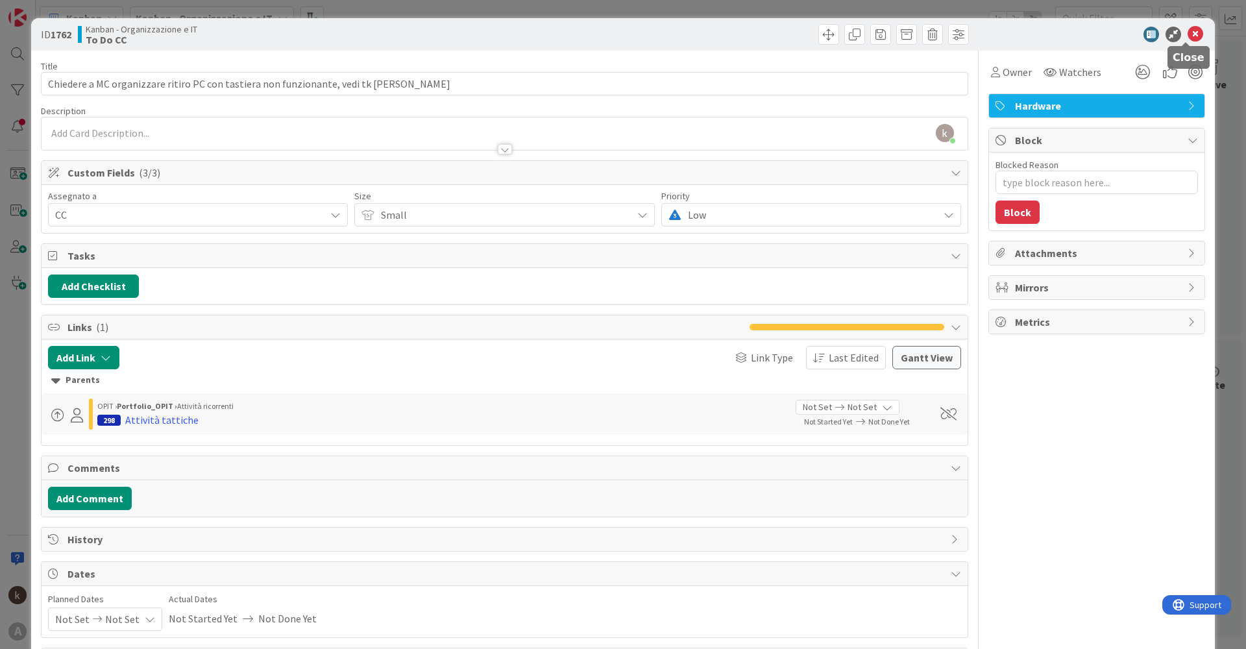
click at [628, 32] on icon at bounding box center [1196, 35] width 16 height 16
